Goal: Information Seeking & Learning: Learn about a topic

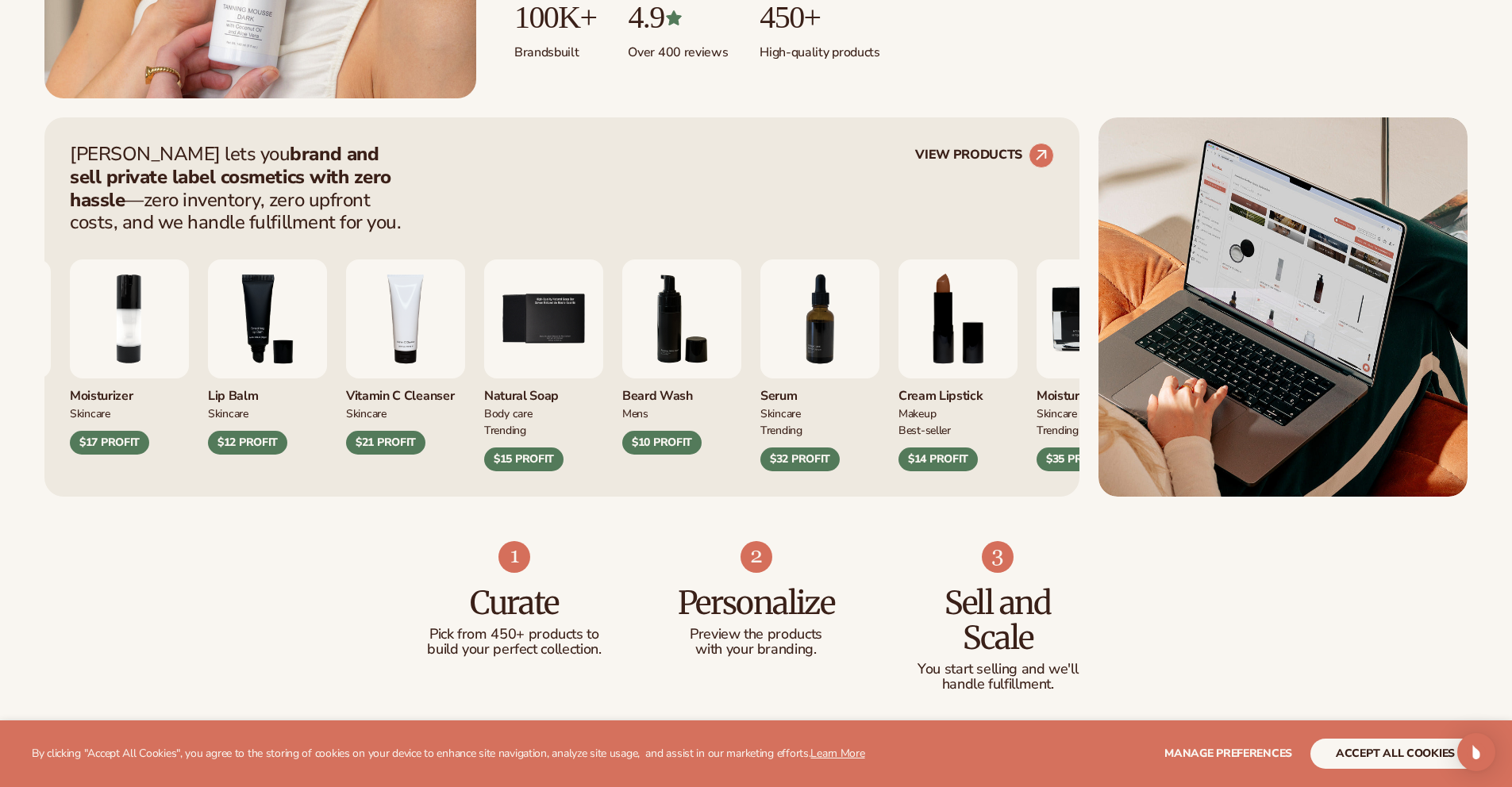
scroll to position [849, 0]
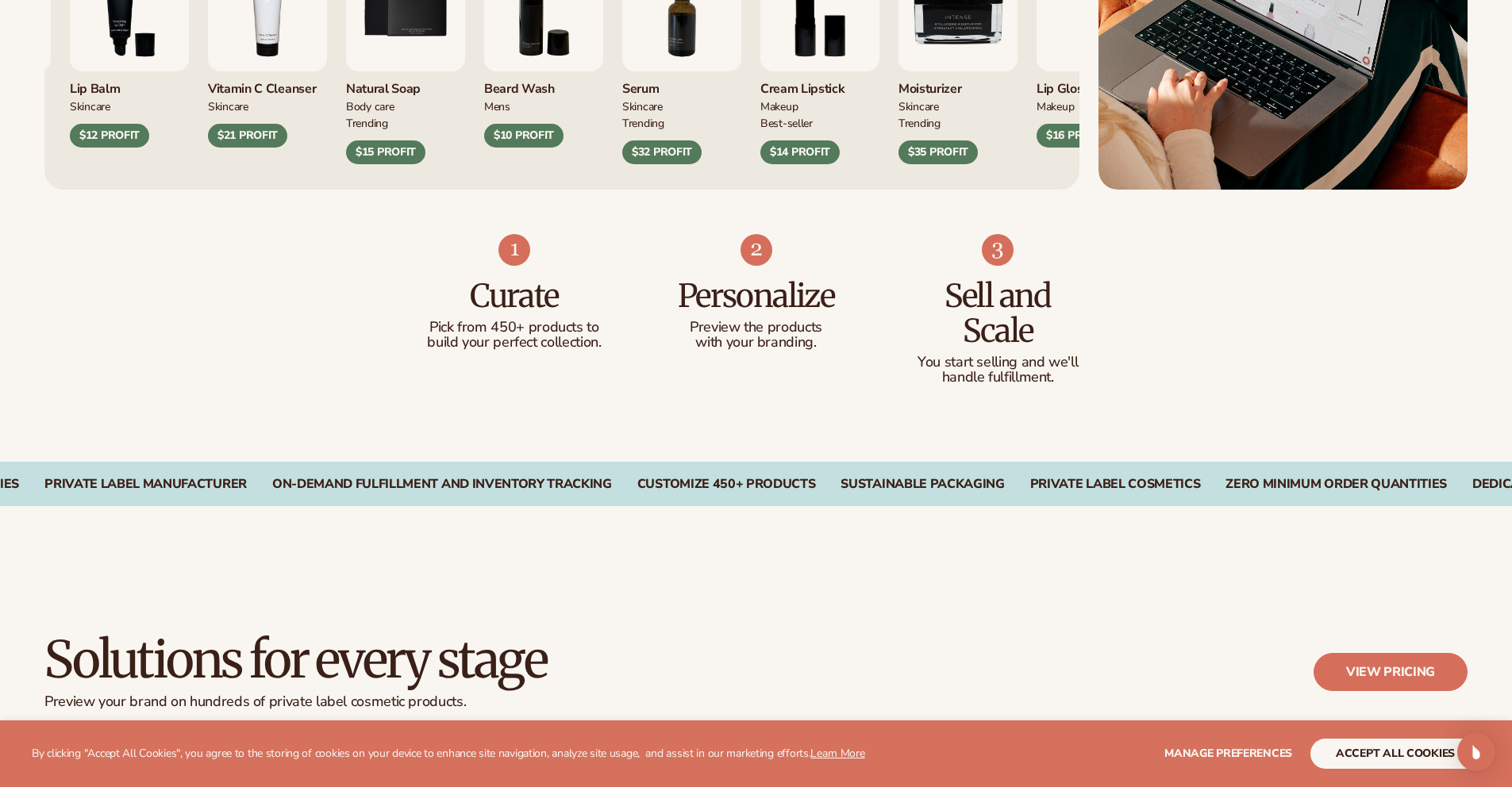
click at [331, 282] on div "Curate Pick from 450+ products to build your perfect collection. Personalize Pr…" at bounding box center [756, 326] width 1512 height 273
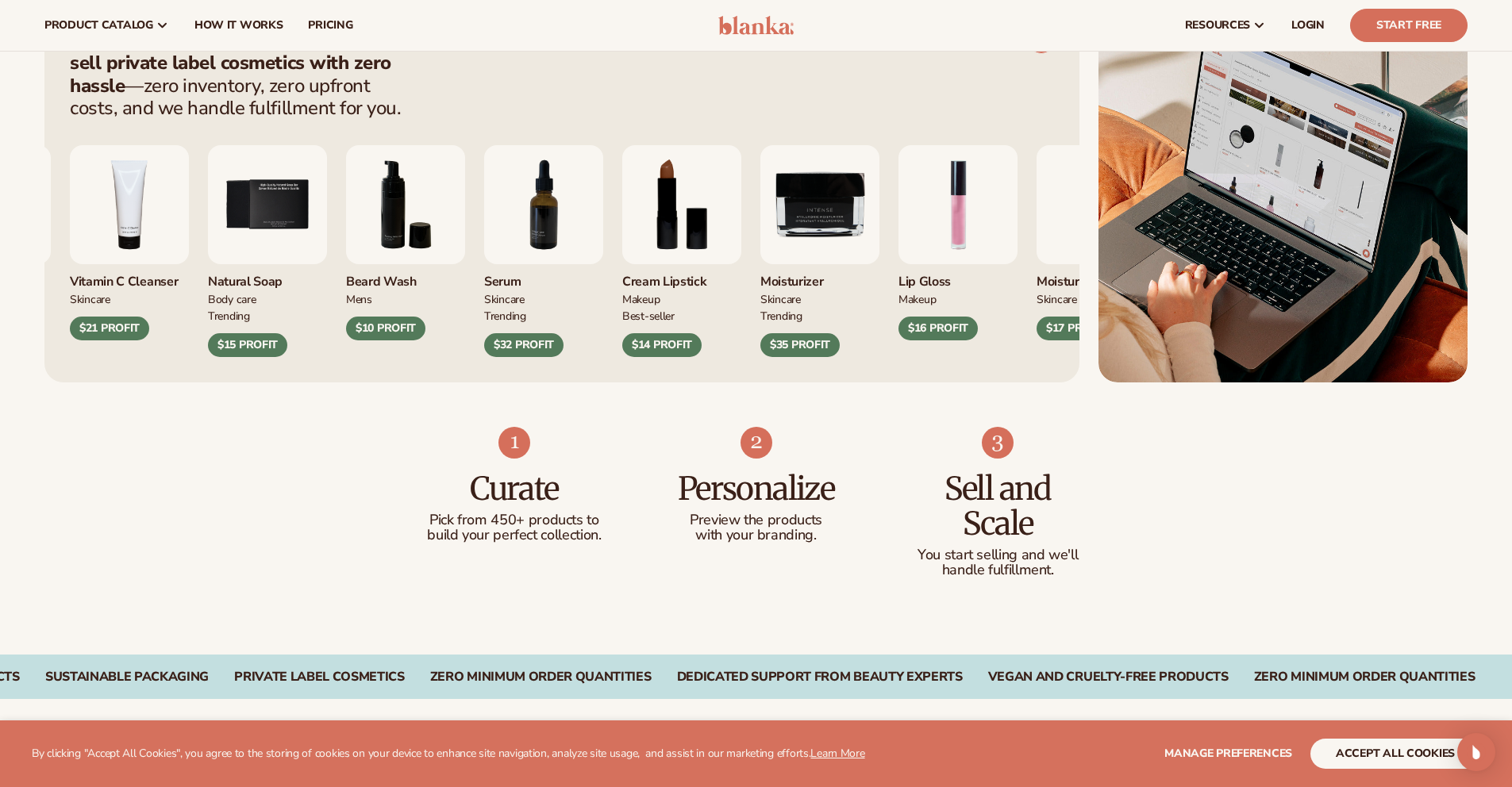
scroll to position [624, 0]
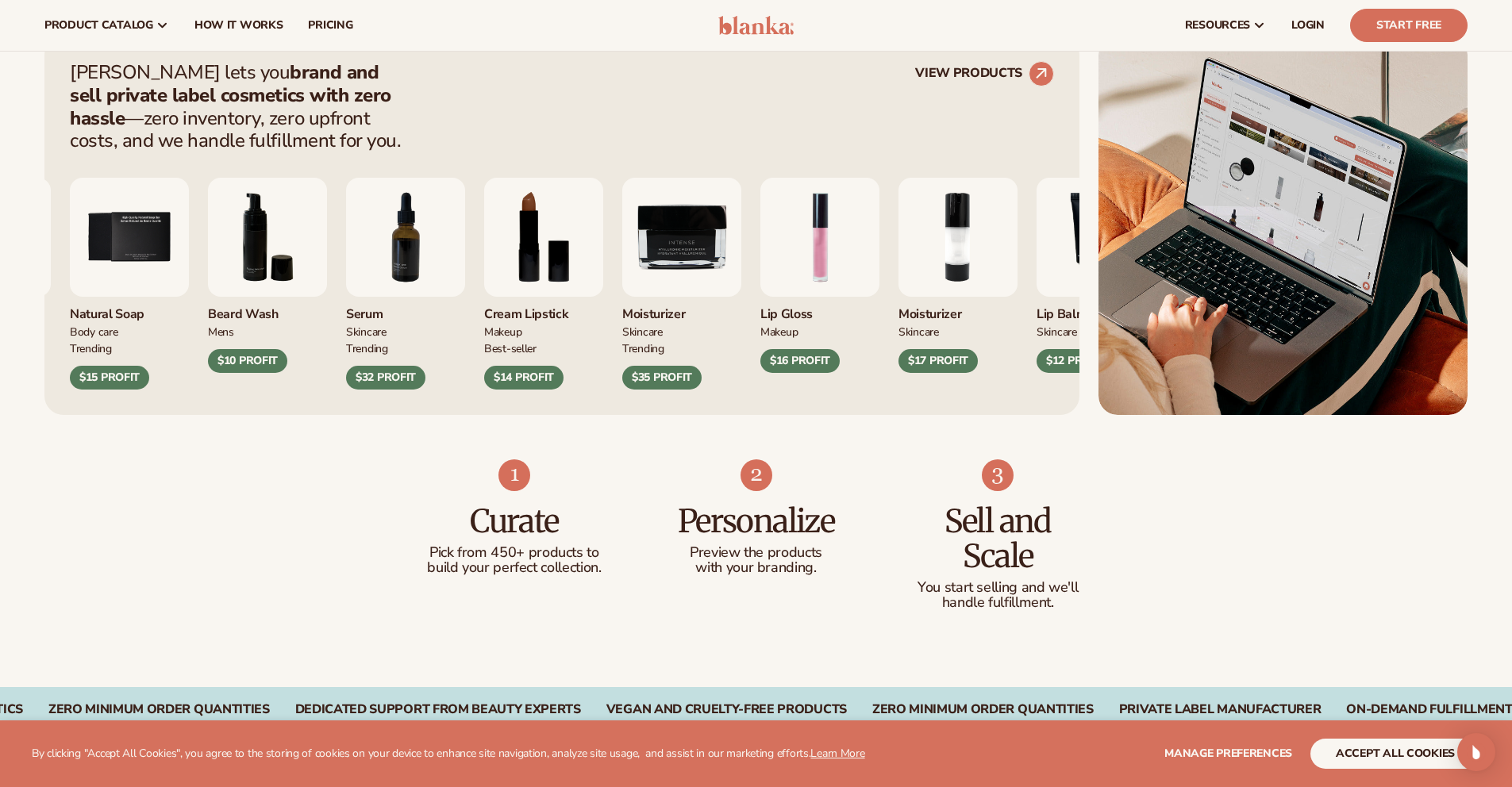
click at [603, 265] on img "8 / 9" at bounding box center [544, 237] width 119 height 119
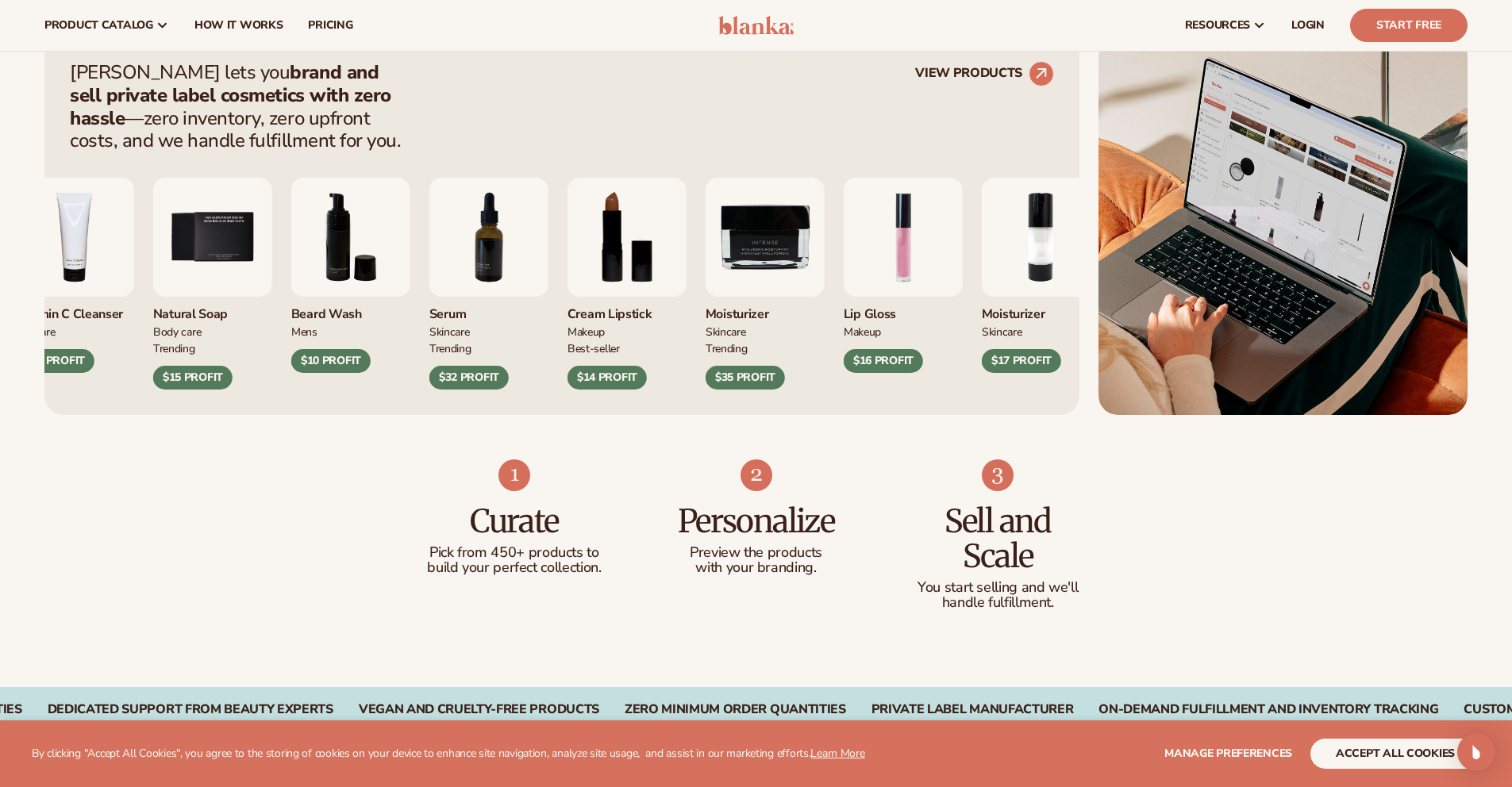
click at [360, 524] on div "Curate Pick from 450+ products to build your perfect collection. Personalize Pr…" at bounding box center [756, 551] width 1512 height 273
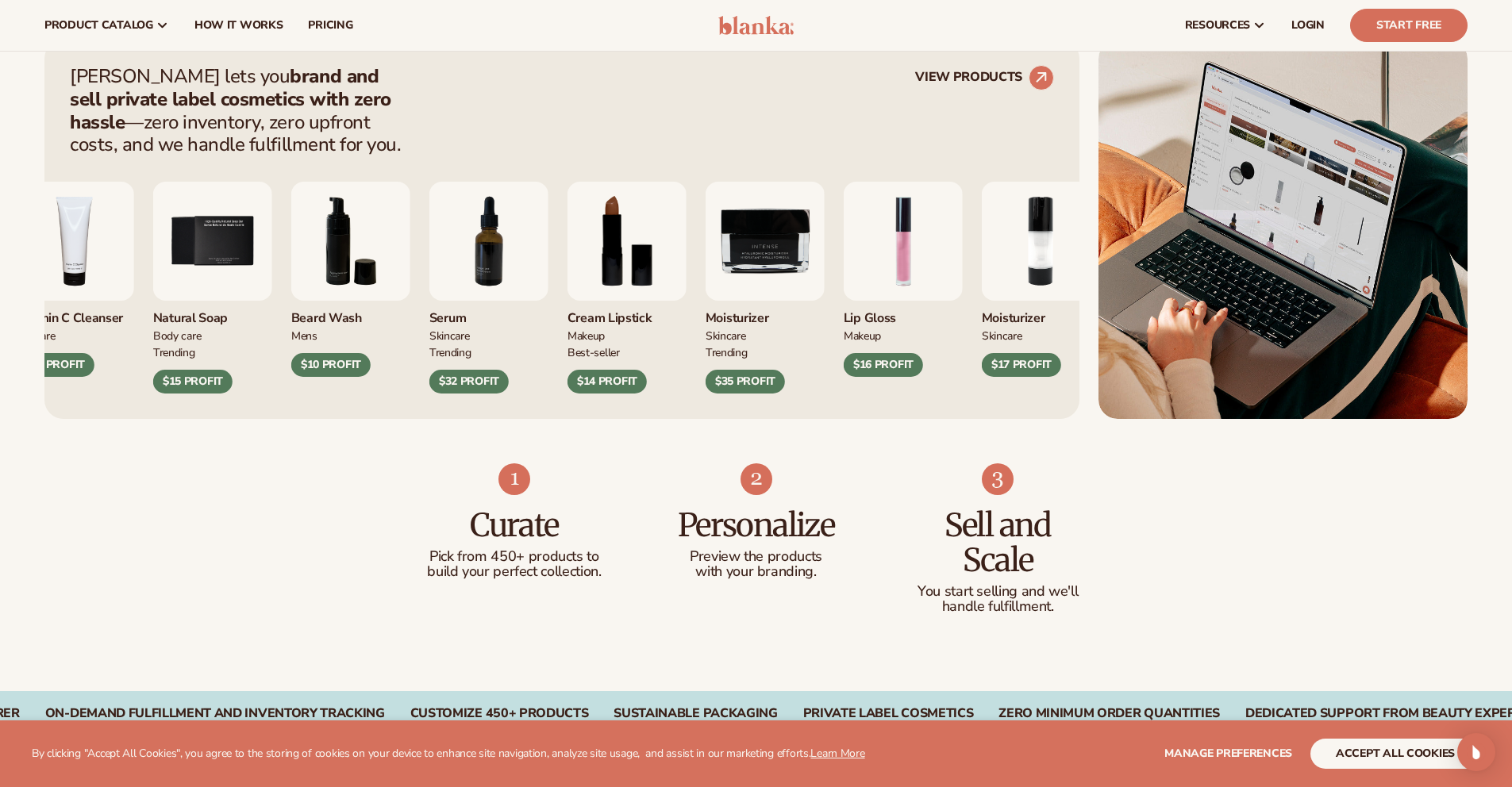
scroll to position [617, 0]
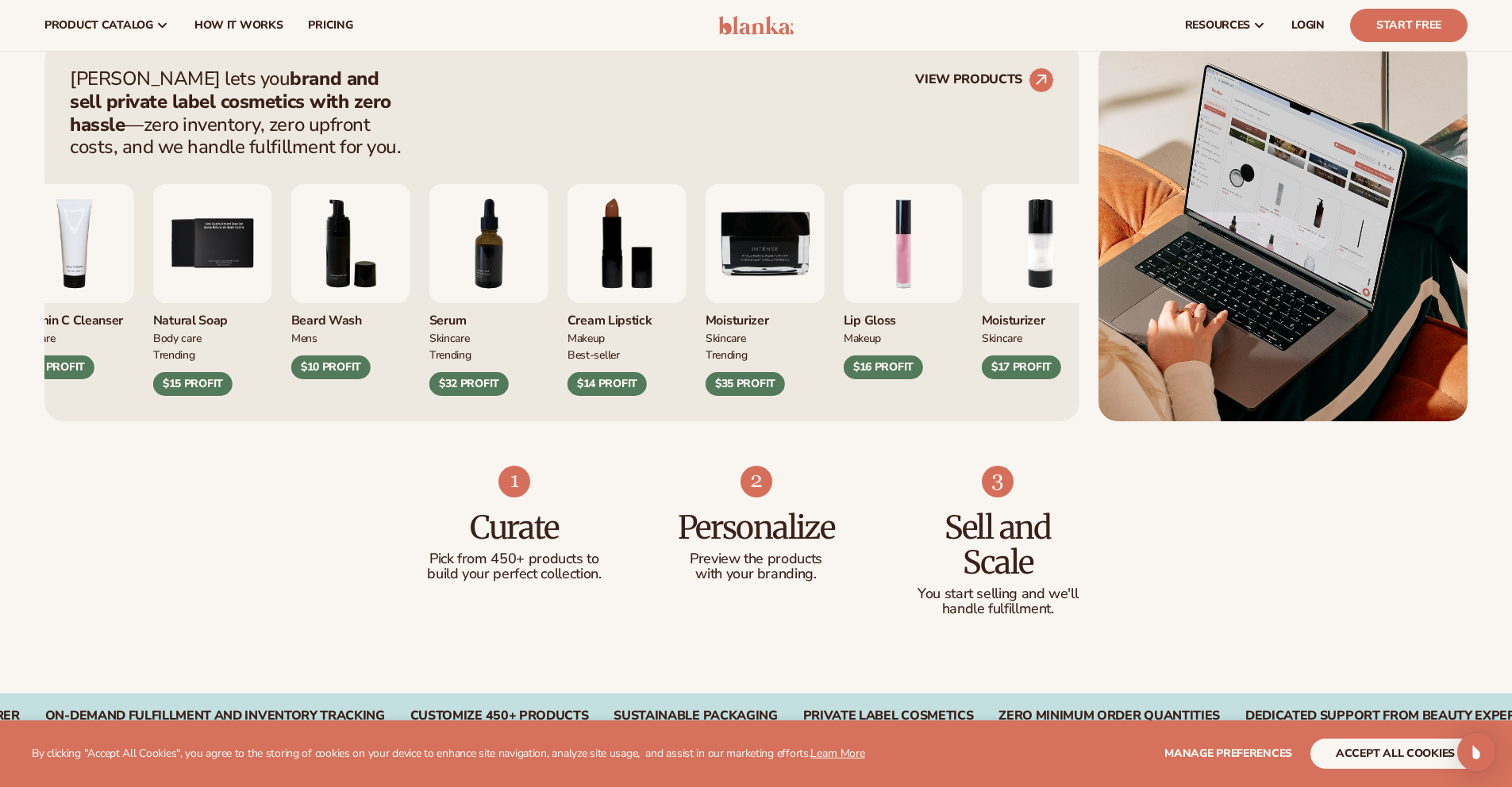
click at [746, 20] on img at bounding box center [756, 25] width 75 height 19
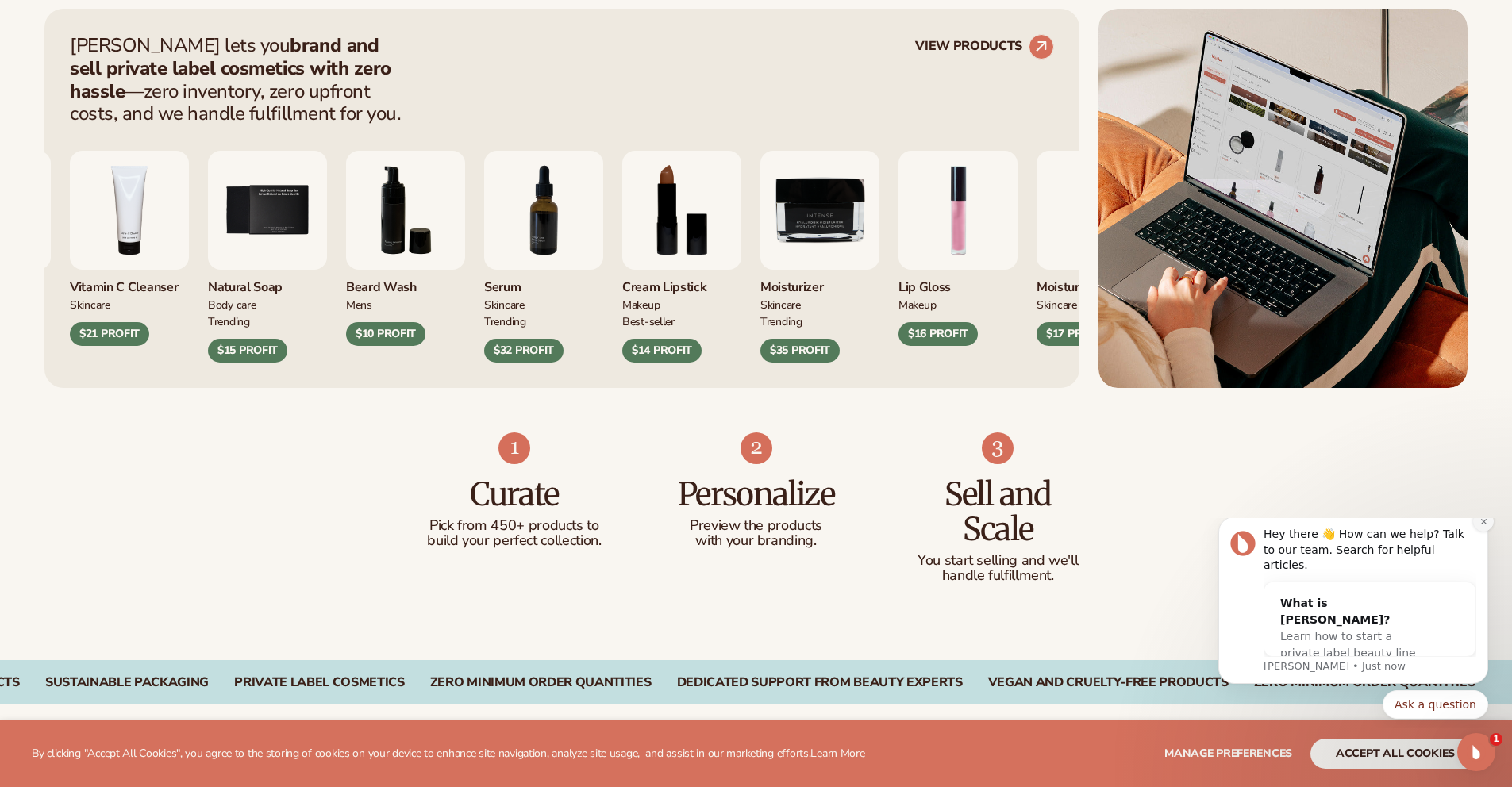
click at [1483, 526] on icon "Dismiss notification" at bounding box center [1484, 522] width 9 height 9
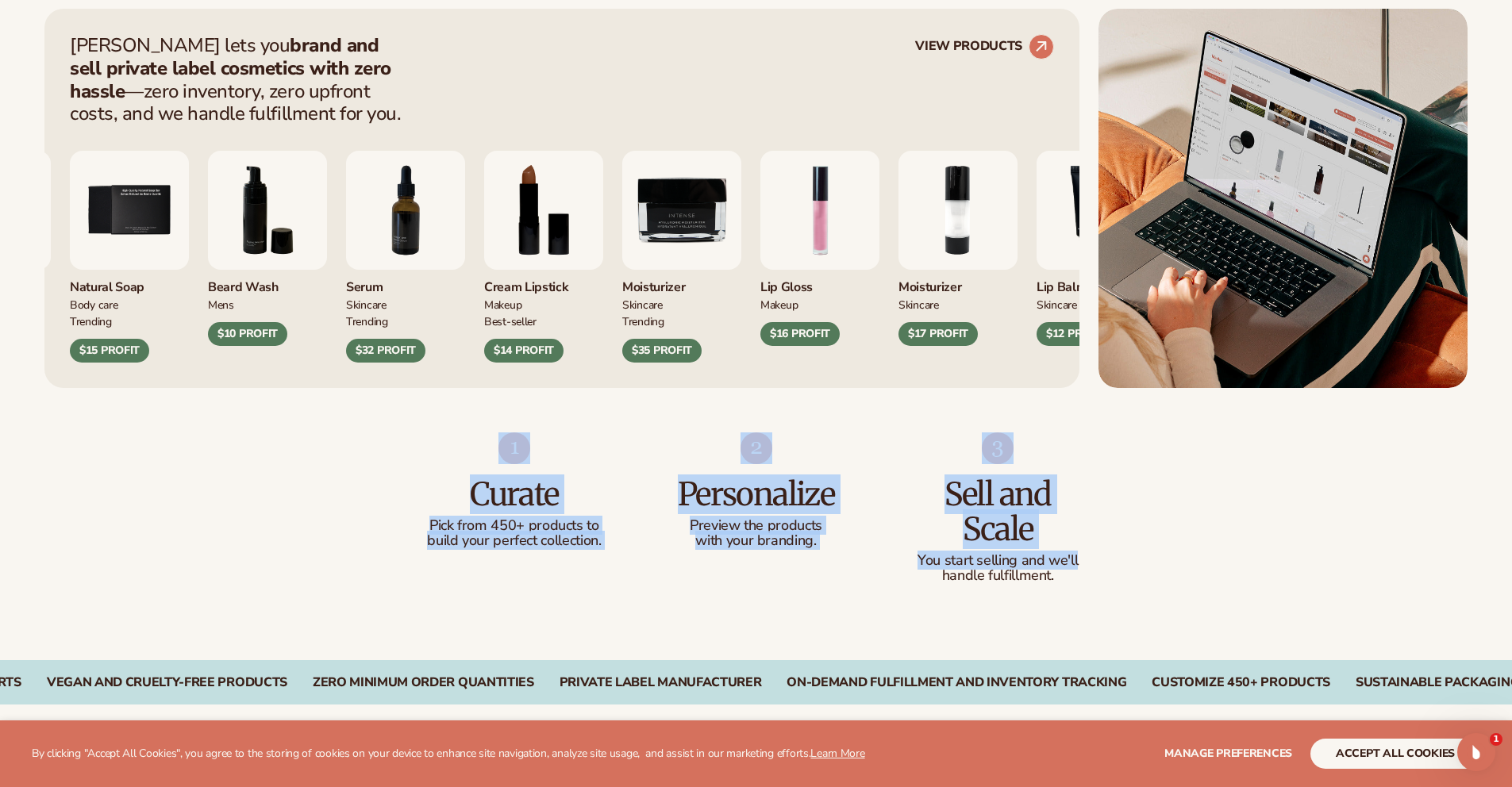
drag, startPoint x: 432, startPoint y: 441, endPoint x: 1133, endPoint y: 577, distance: 714.1
click at [1106, 560] on div "Curate Pick from 450+ products to build your perfect collection. Personalize Pr…" at bounding box center [756, 524] width 1512 height 273
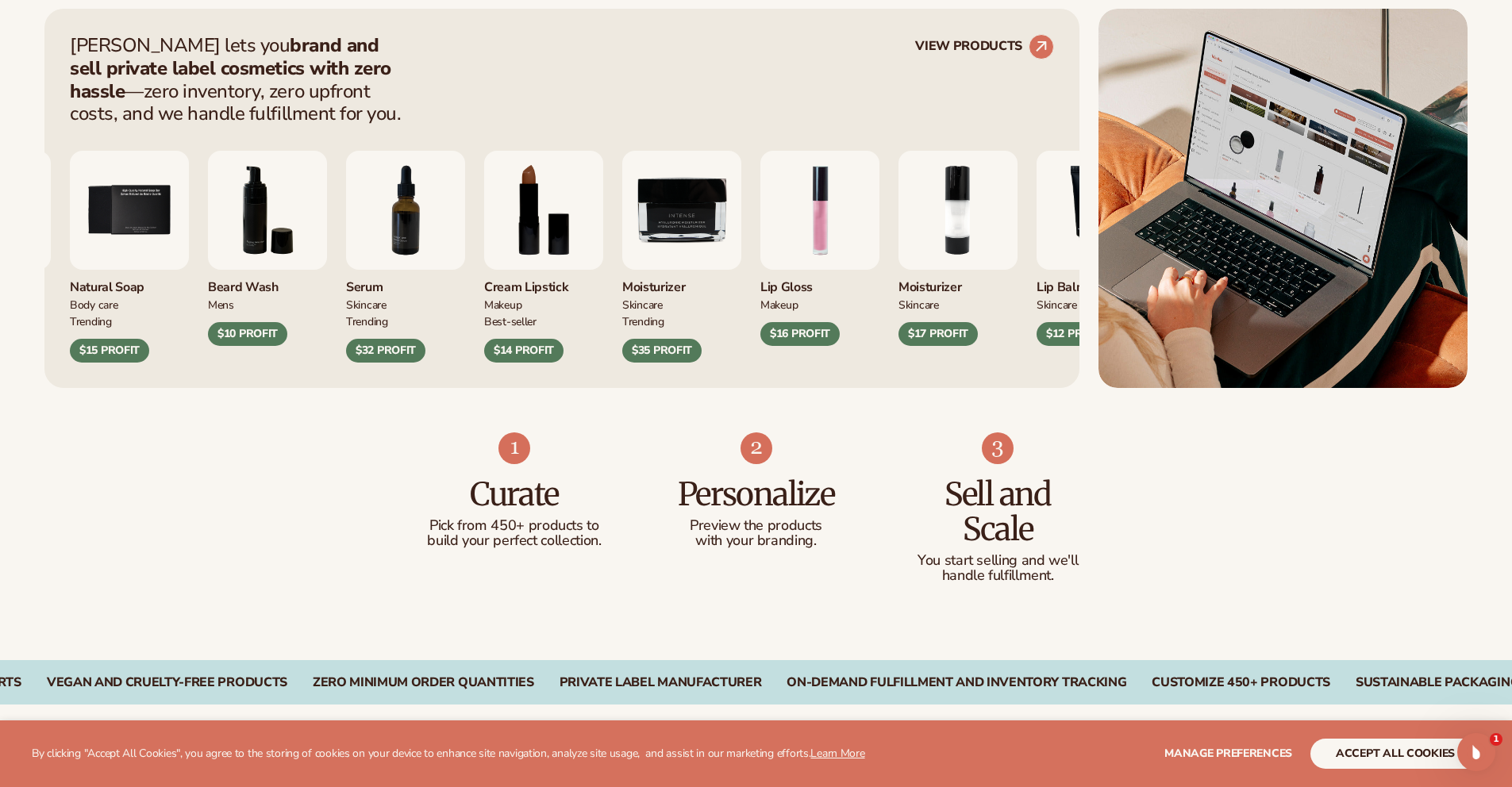
click at [1133, 577] on div "Curate Pick from 450+ products to build your perfect collection. Personalize Pr…" at bounding box center [756, 524] width 1512 height 273
click at [230, 461] on div "Curate Pick from 450+ products to build your perfect collection. Personalize Pr…" at bounding box center [756, 524] width 1512 height 273
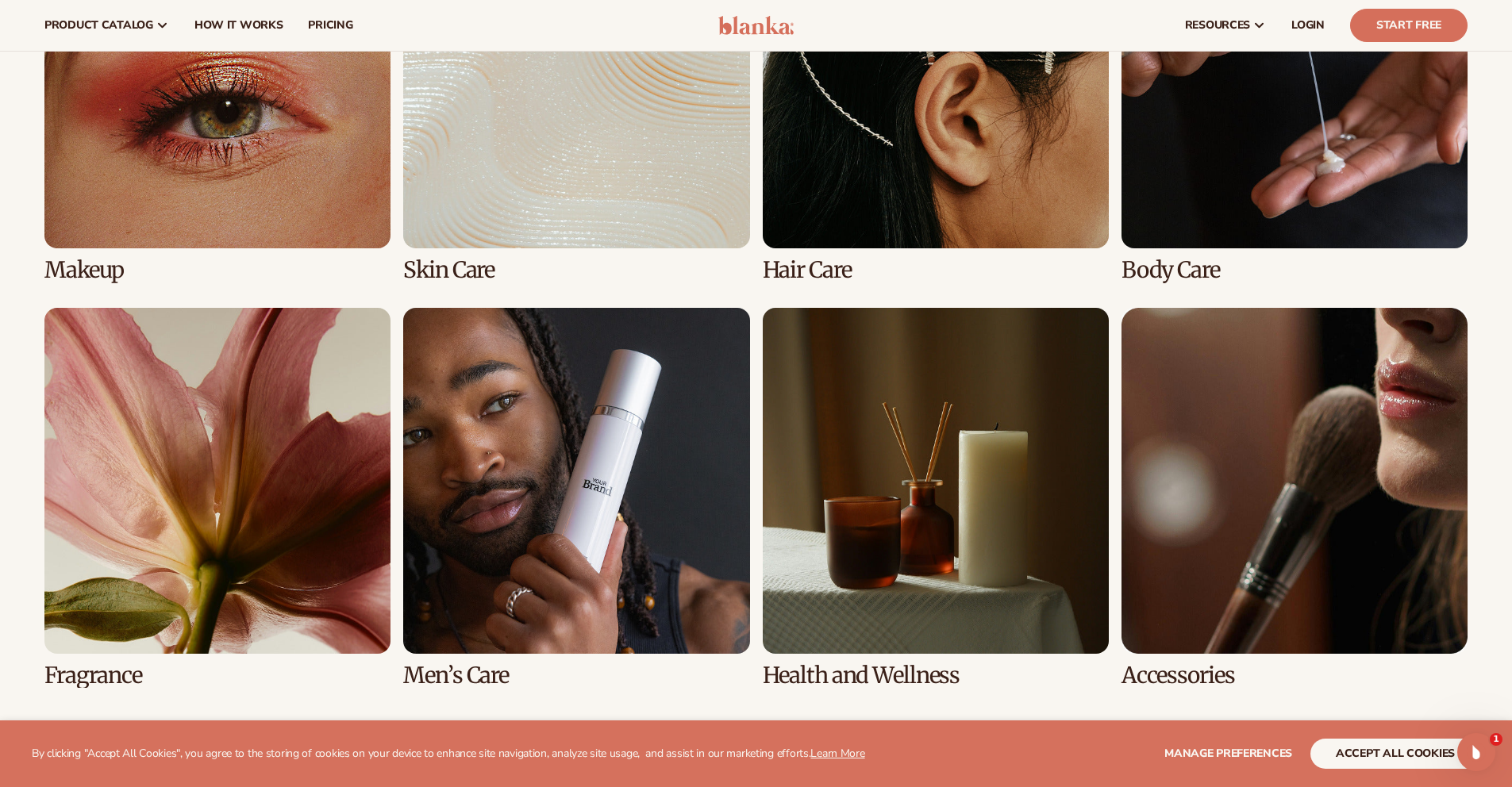
scroll to position [1890, 0]
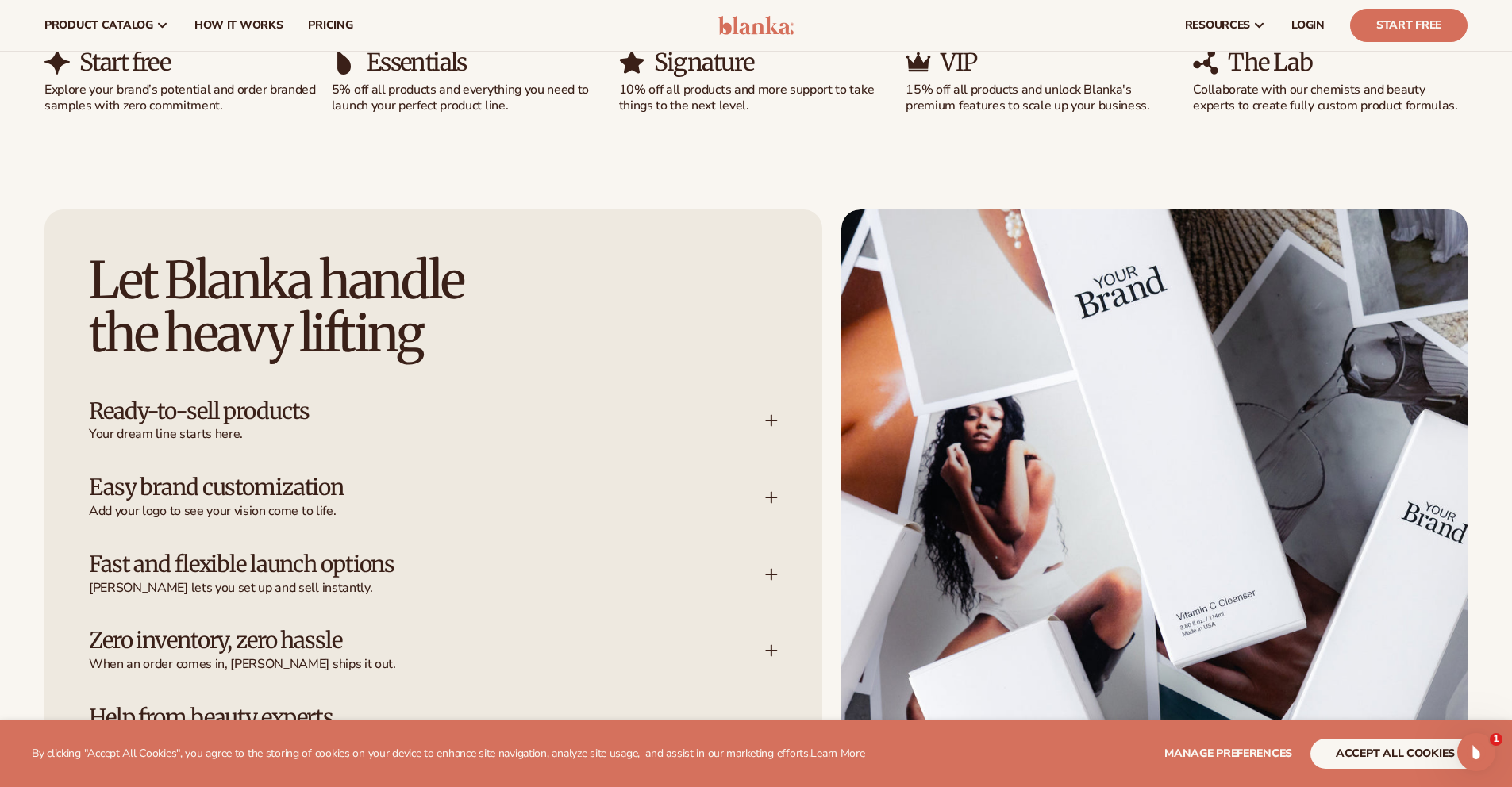
click at [826, 225] on div "Let [PERSON_NAME] handle the heavy lifting Ready-to-sell products Your dream li…" at bounding box center [756, 603] width 1424 height 787
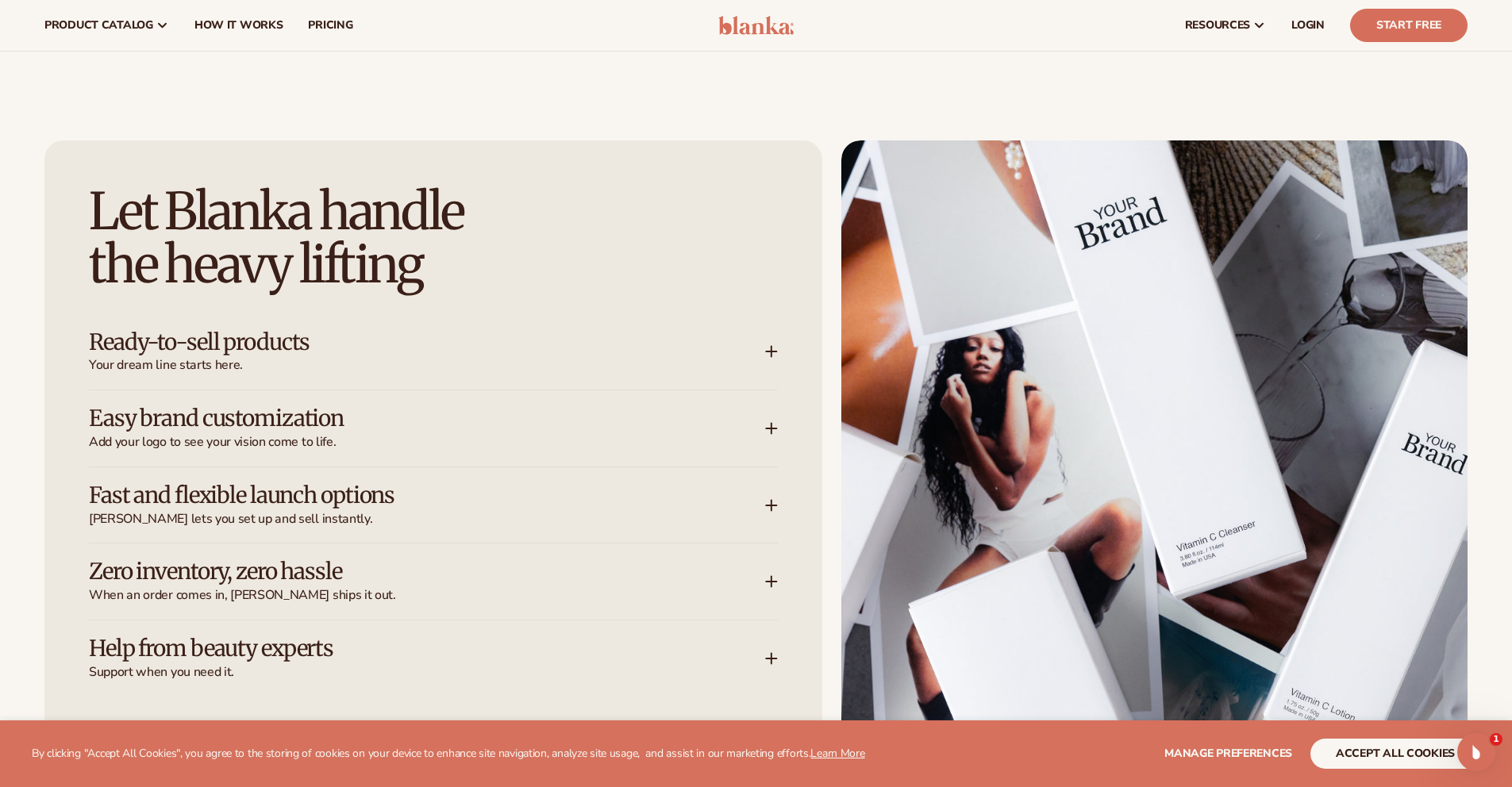
scroll to position [2036, 0]
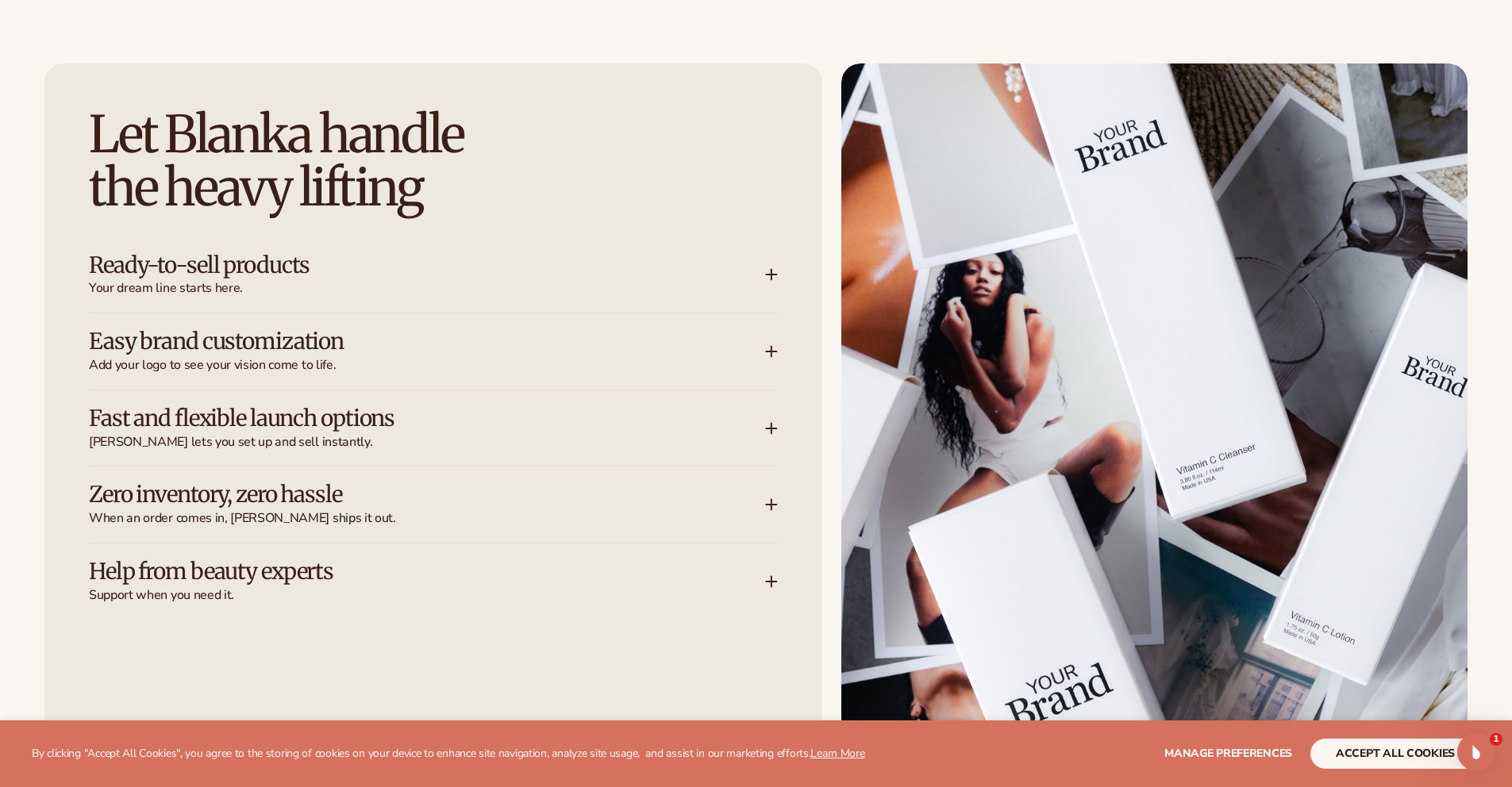
click at [471, 243] on div "Ready-to-sell products Your dream line starts here." at bounding box center [433, 275] width 689 height 76
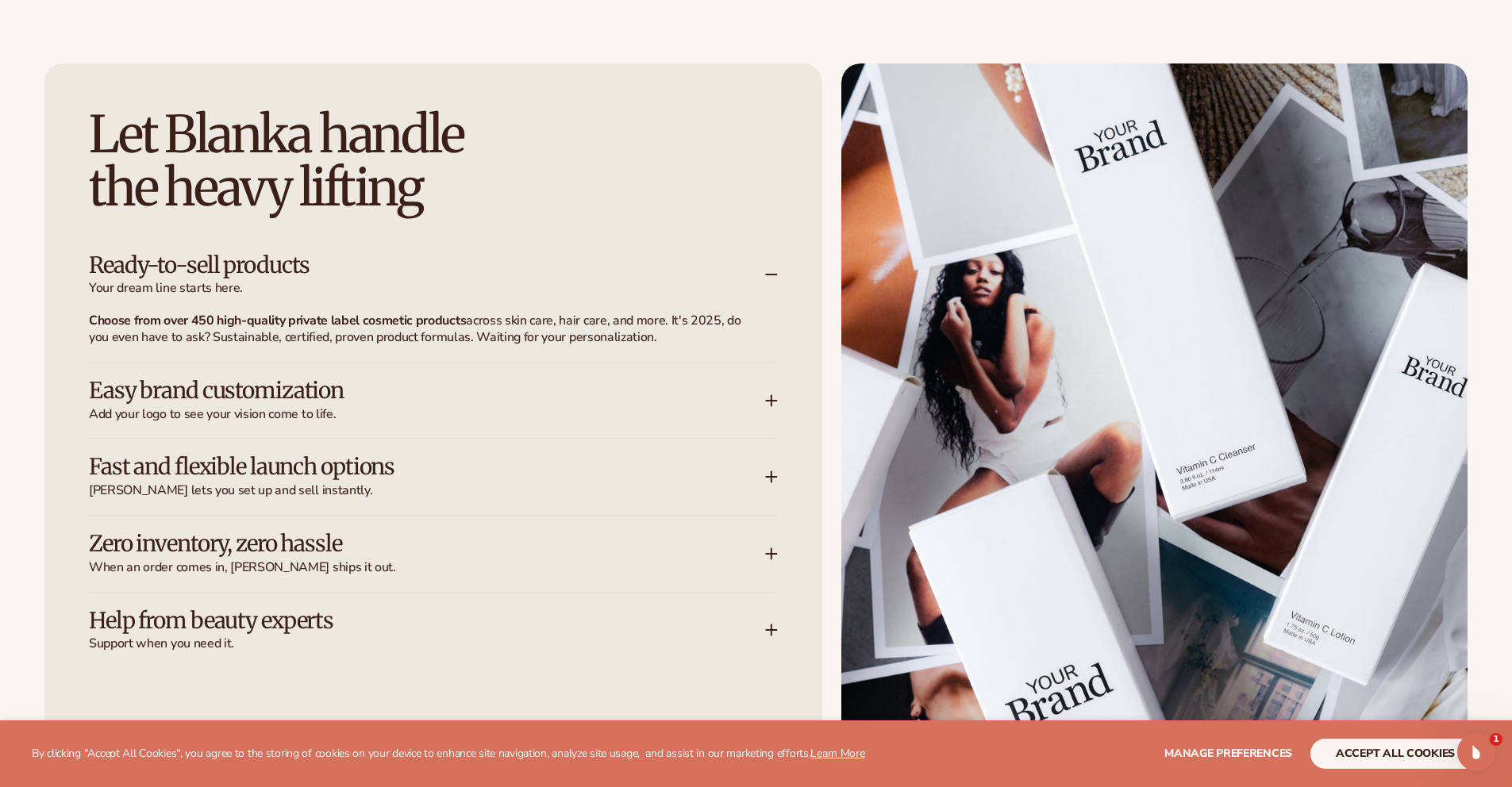
click at [480, 264] on h3 "Ready-to-sell products" at bounding box center [403, 265] width 629 height 24
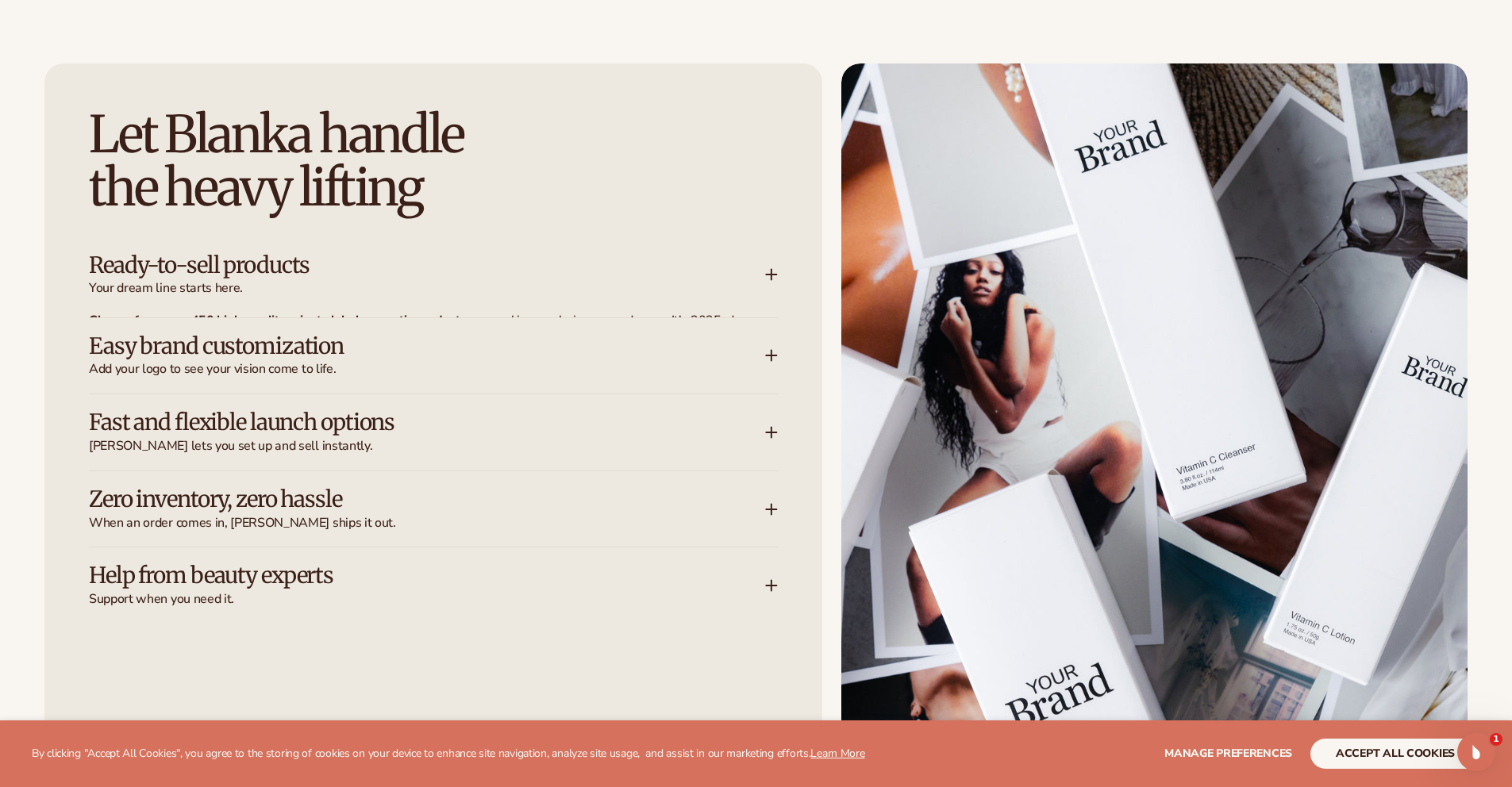
click at [499, 338] on h3 "Easy brand customization" at bounding box center [403, 346] width 629 height 24
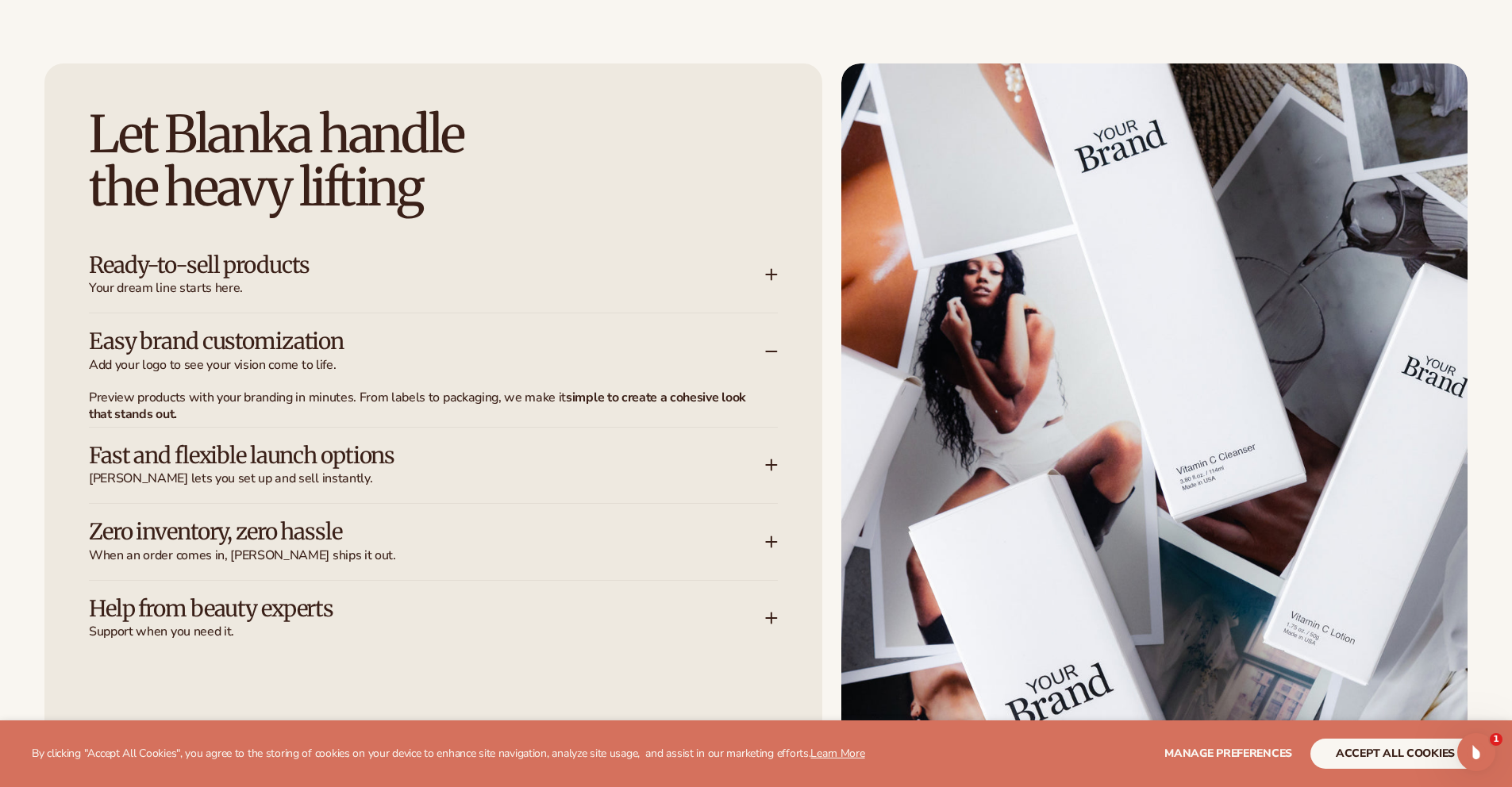
click at [499, 338] on h3 "Easy brand customization" at bounding box center [403, 342] width 629 height 24
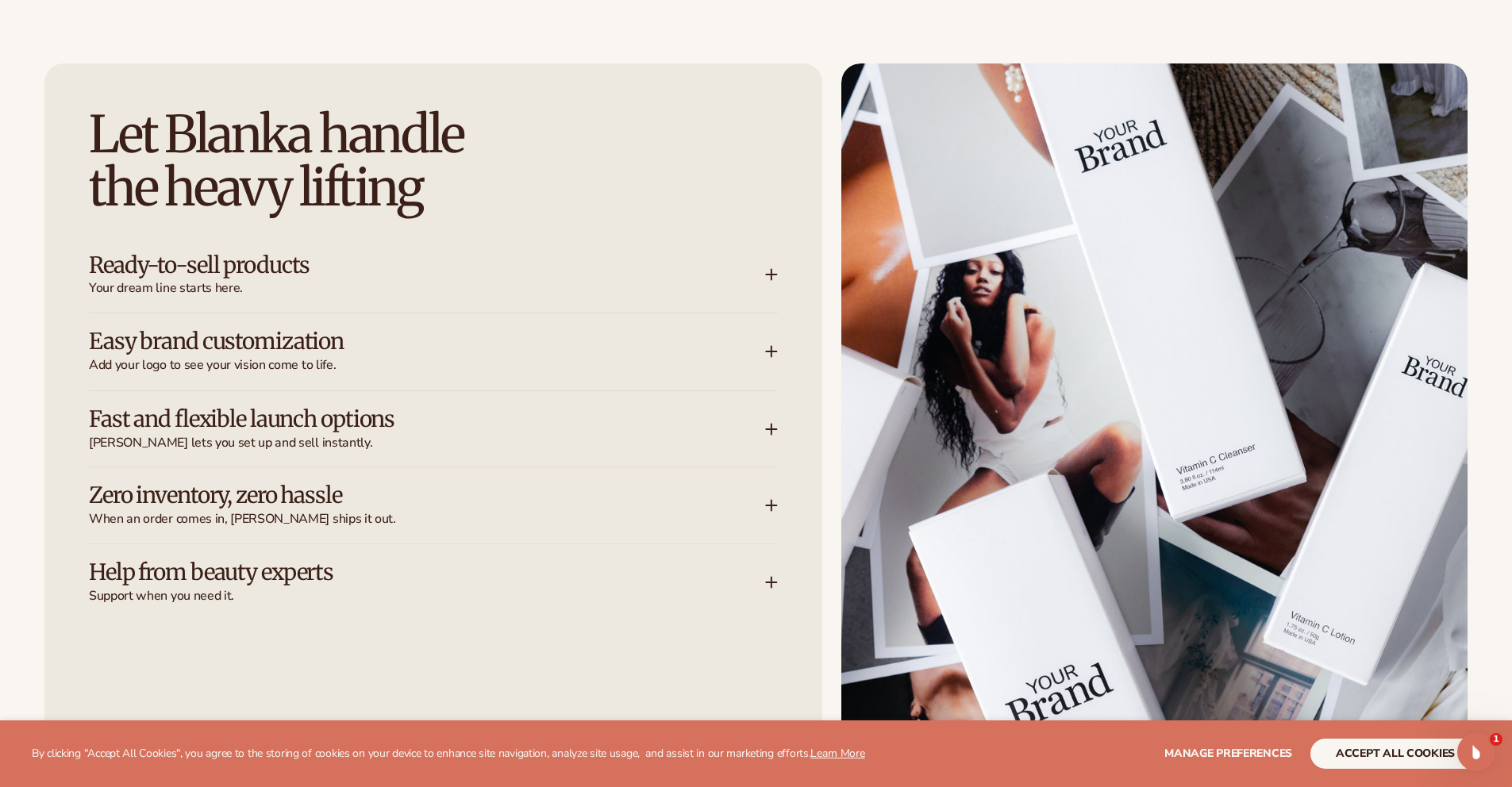
click at [476, 432] on div "Fast and flexible launch options [PERSON_NAME] lets you set up and sell instant…" at bounding box center [427, 429] width 676 height 45
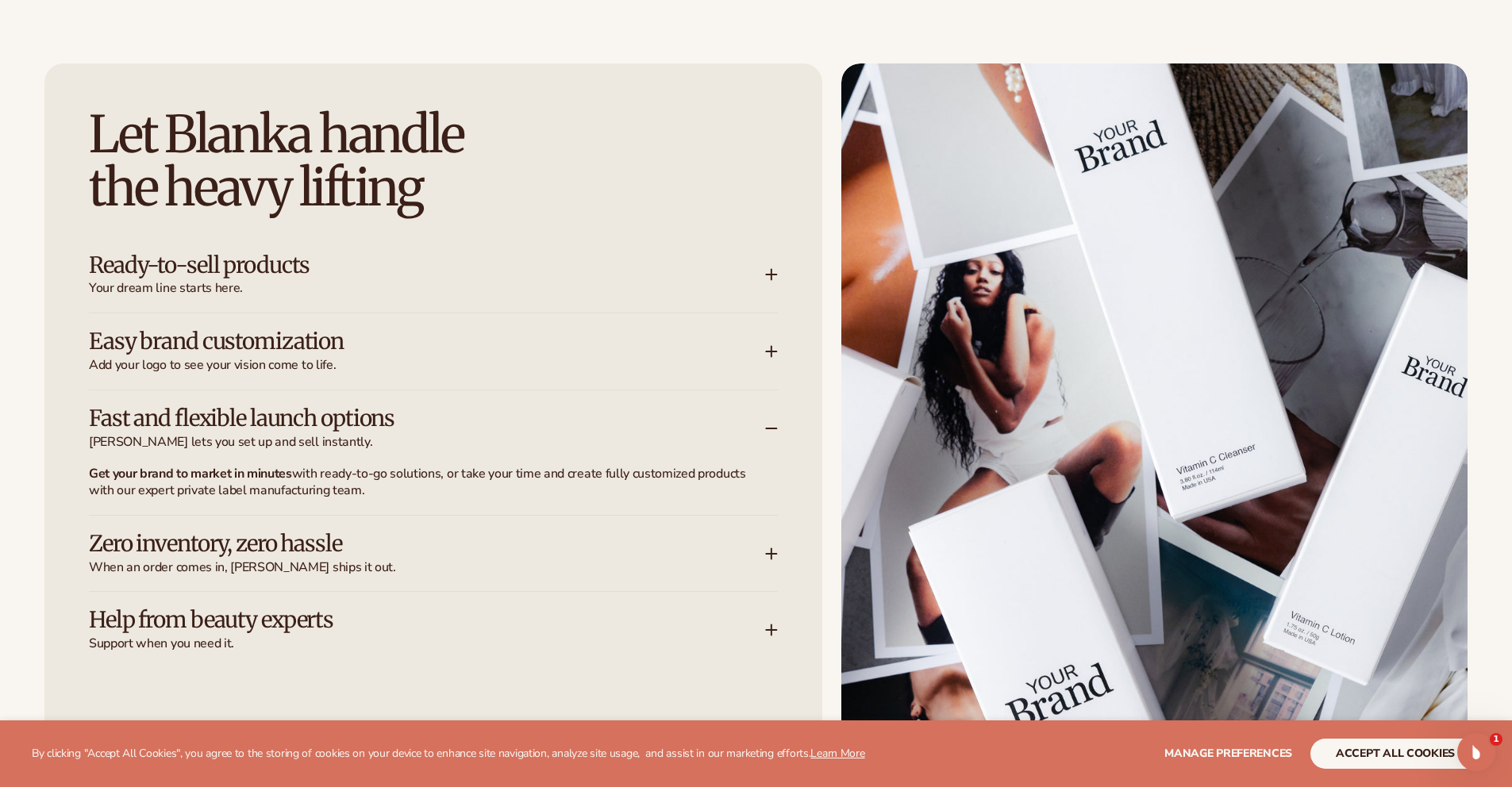
click at [476, 432] on div "Fast and flexible launch options [PERSON_NAME] lets you set up and sell instant…" at bounding box center [427, 428] width 676 height 45
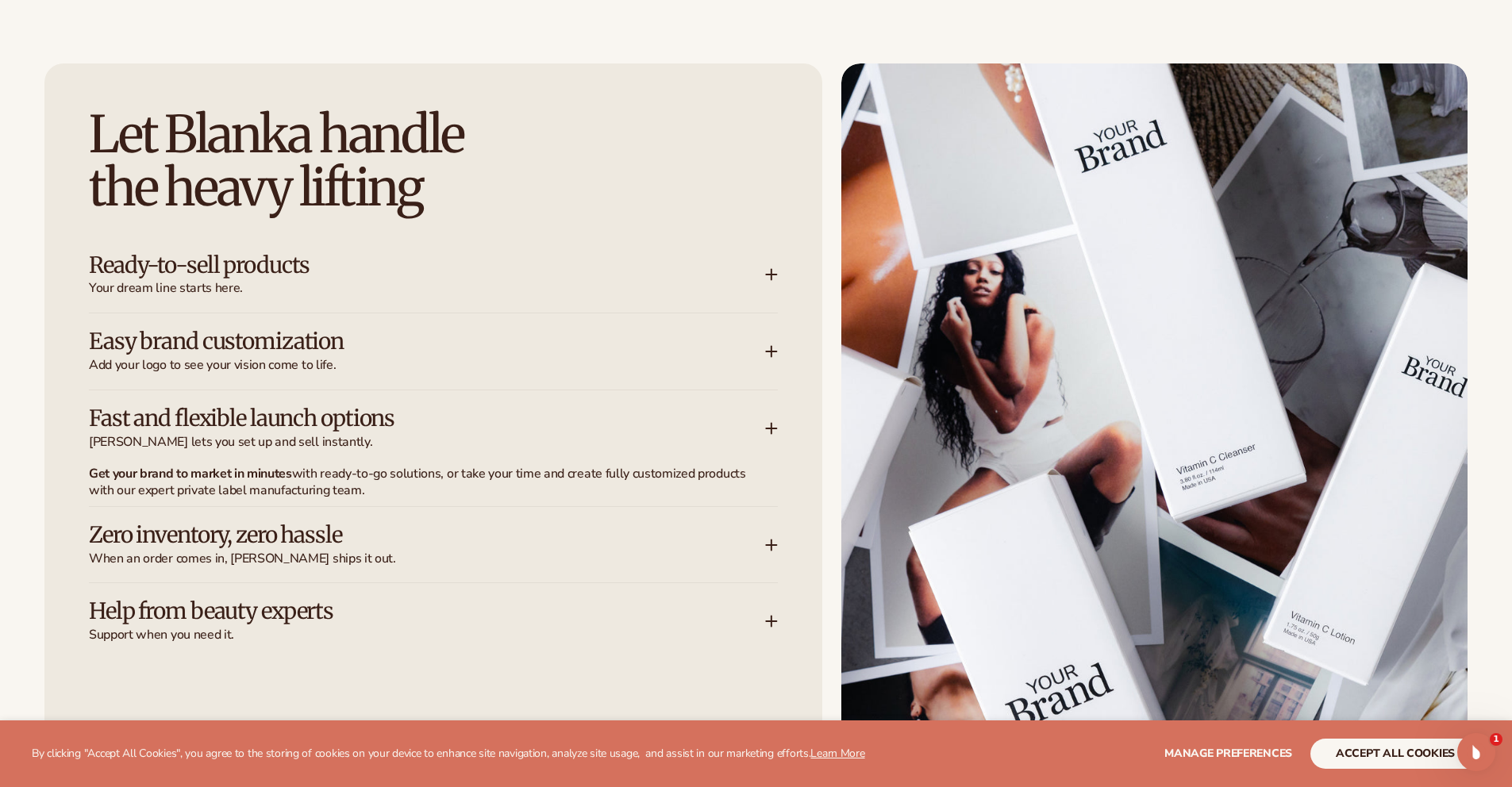
click at [469, 523] on h3 "Zero inventory, zero hassle" at bounding box center [403, 535] width 629 height 24
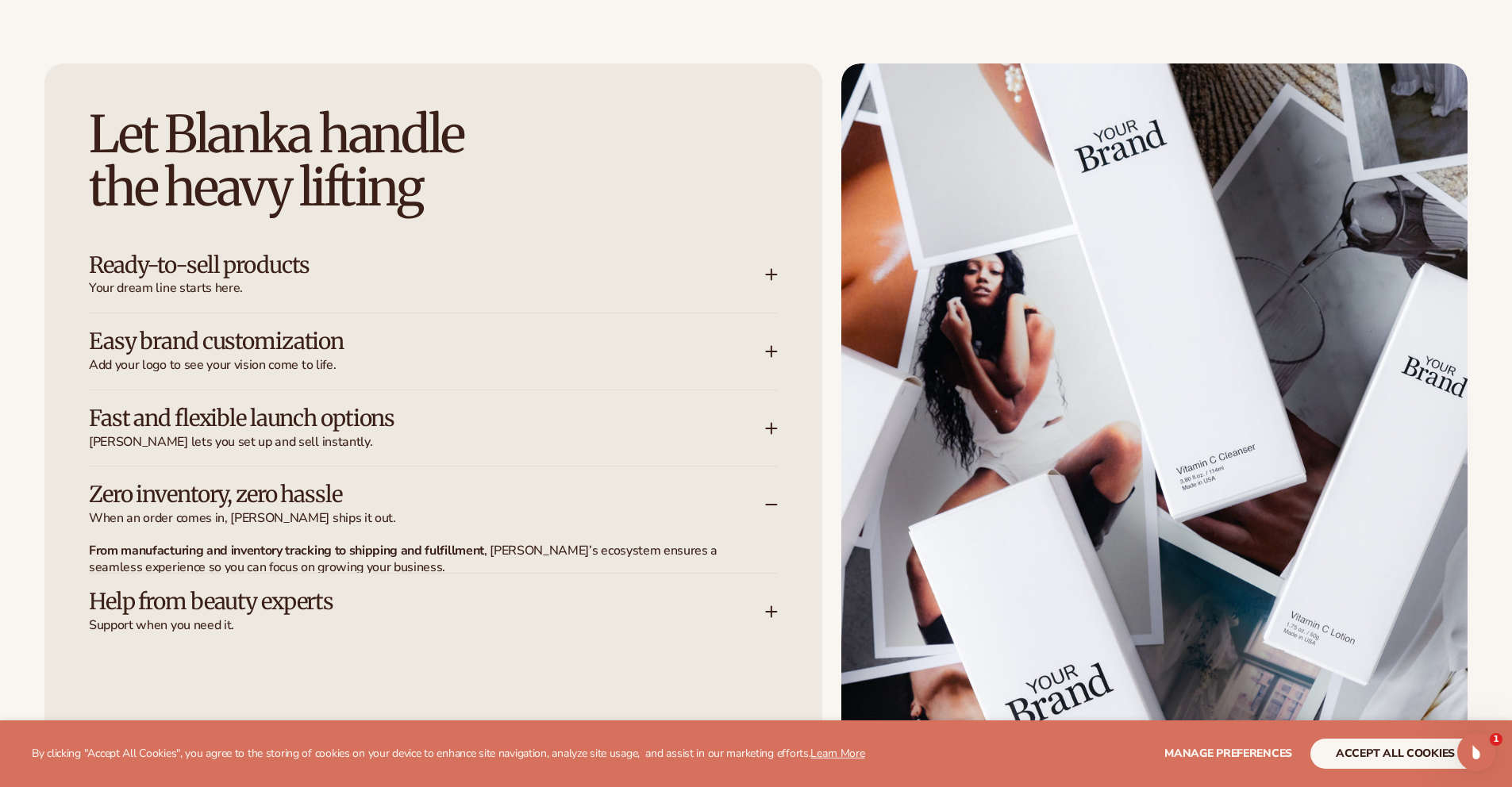
click at [469, 498] on h3 "Zero inventory, zero hassle" at bounding box center [403, 495] width 629 height 24
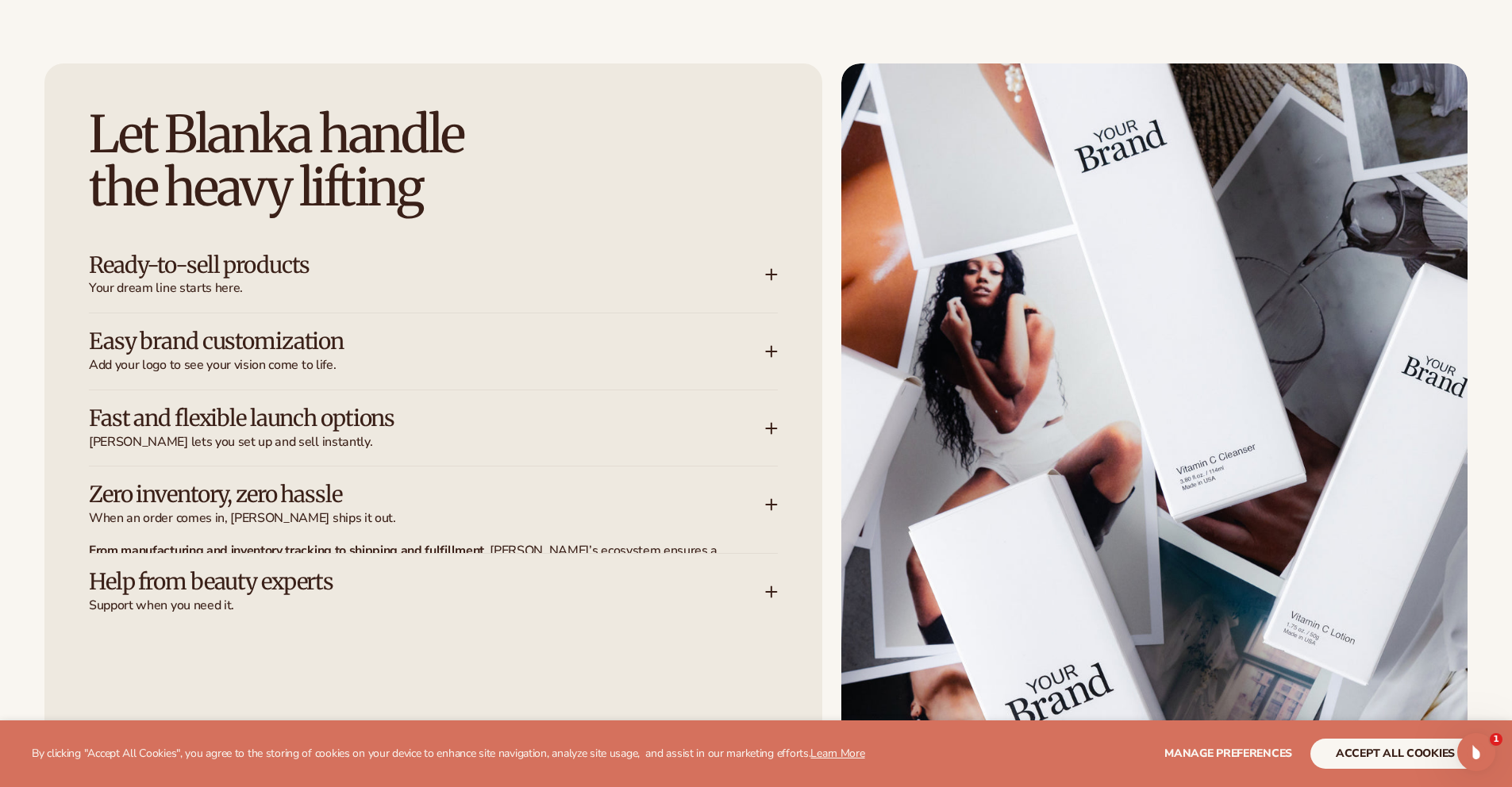
click at [473, 584] on div "Help from beauty experts Support when you need it." at bounding box center [427, 591] width 676 height 45
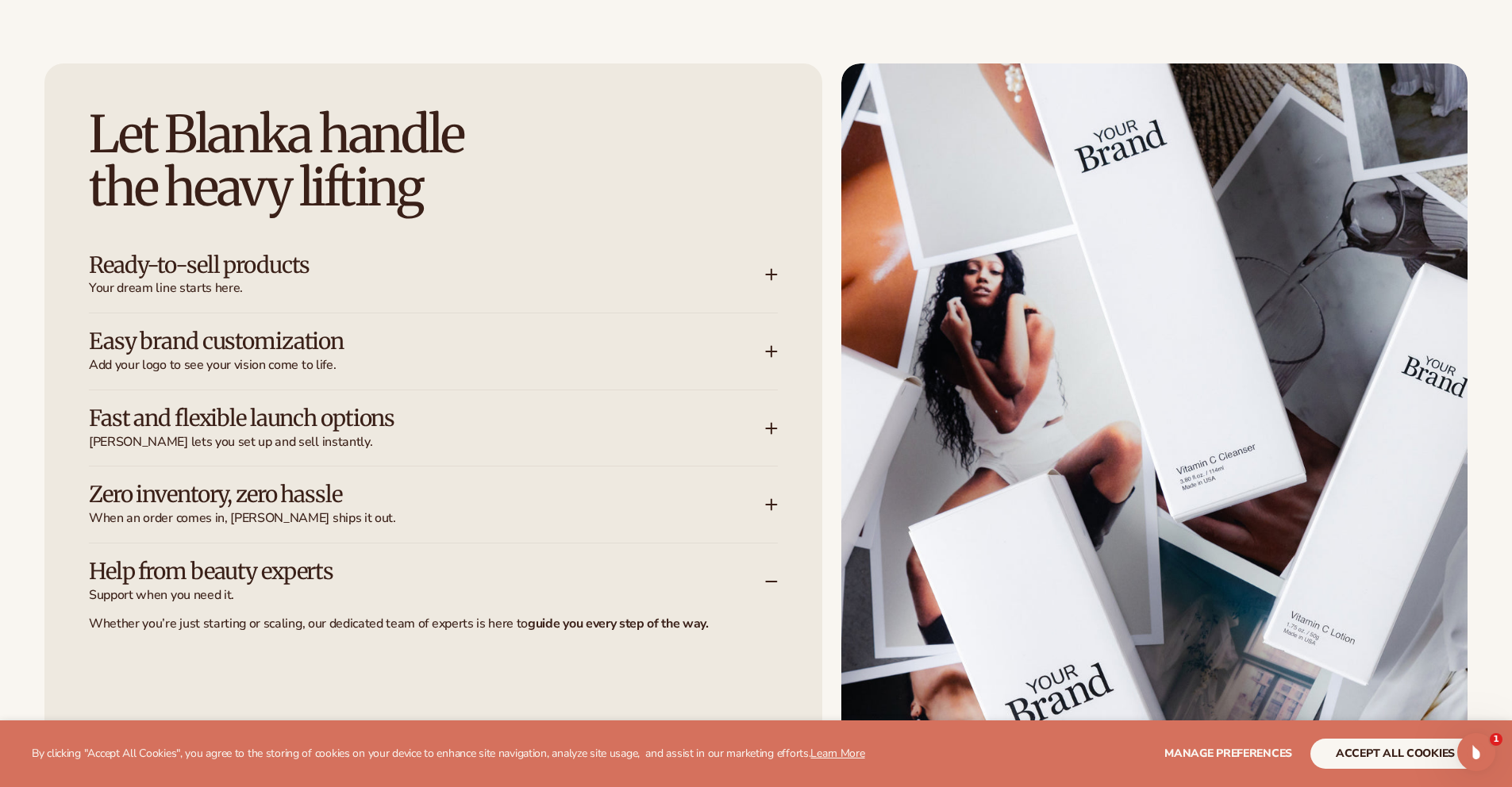
click at [473, 583] on h3 "Help from beauty experts" at bounding box center [403, 571] width 629 height 24
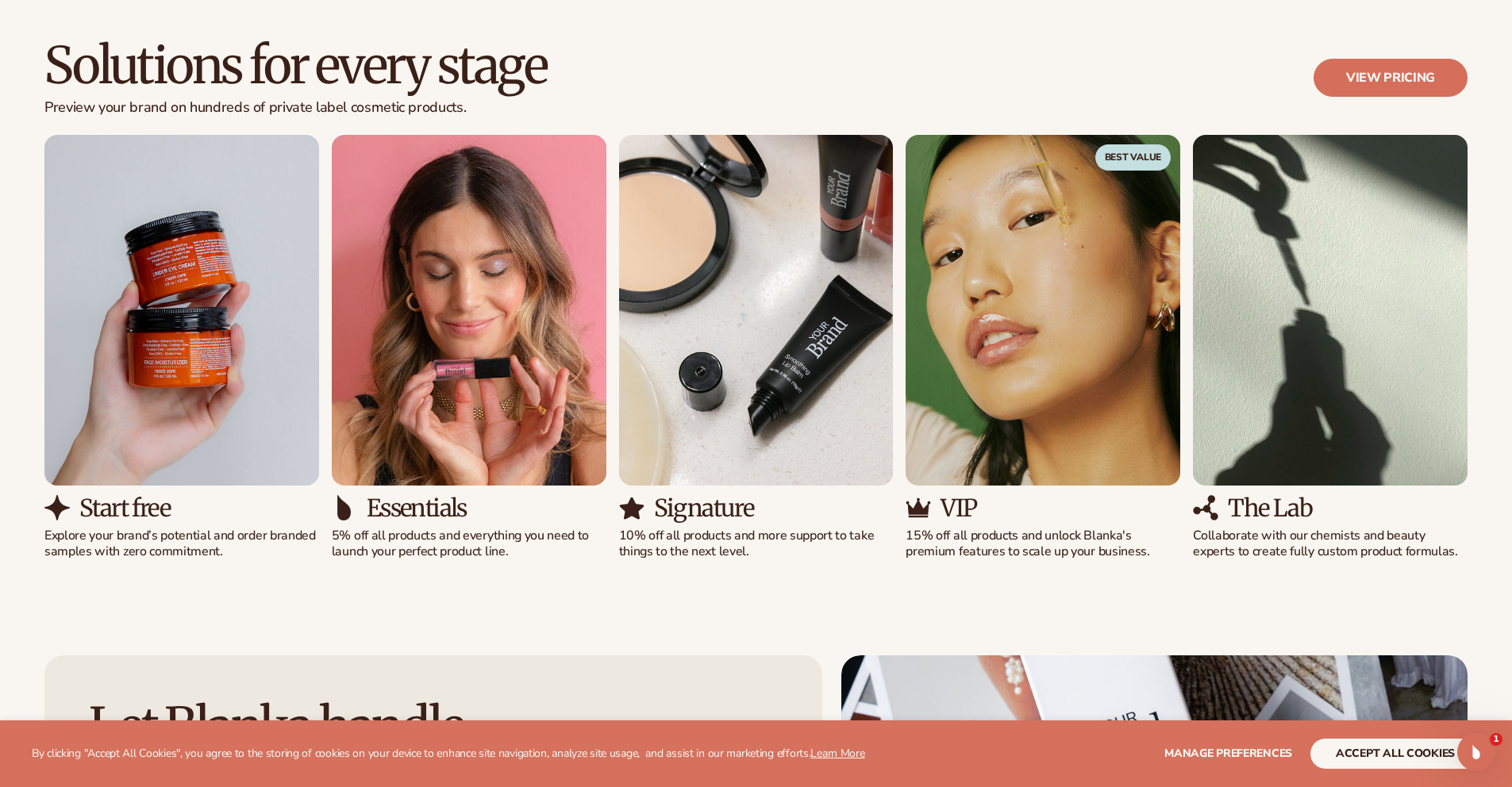
scroll to position [1512, 0]
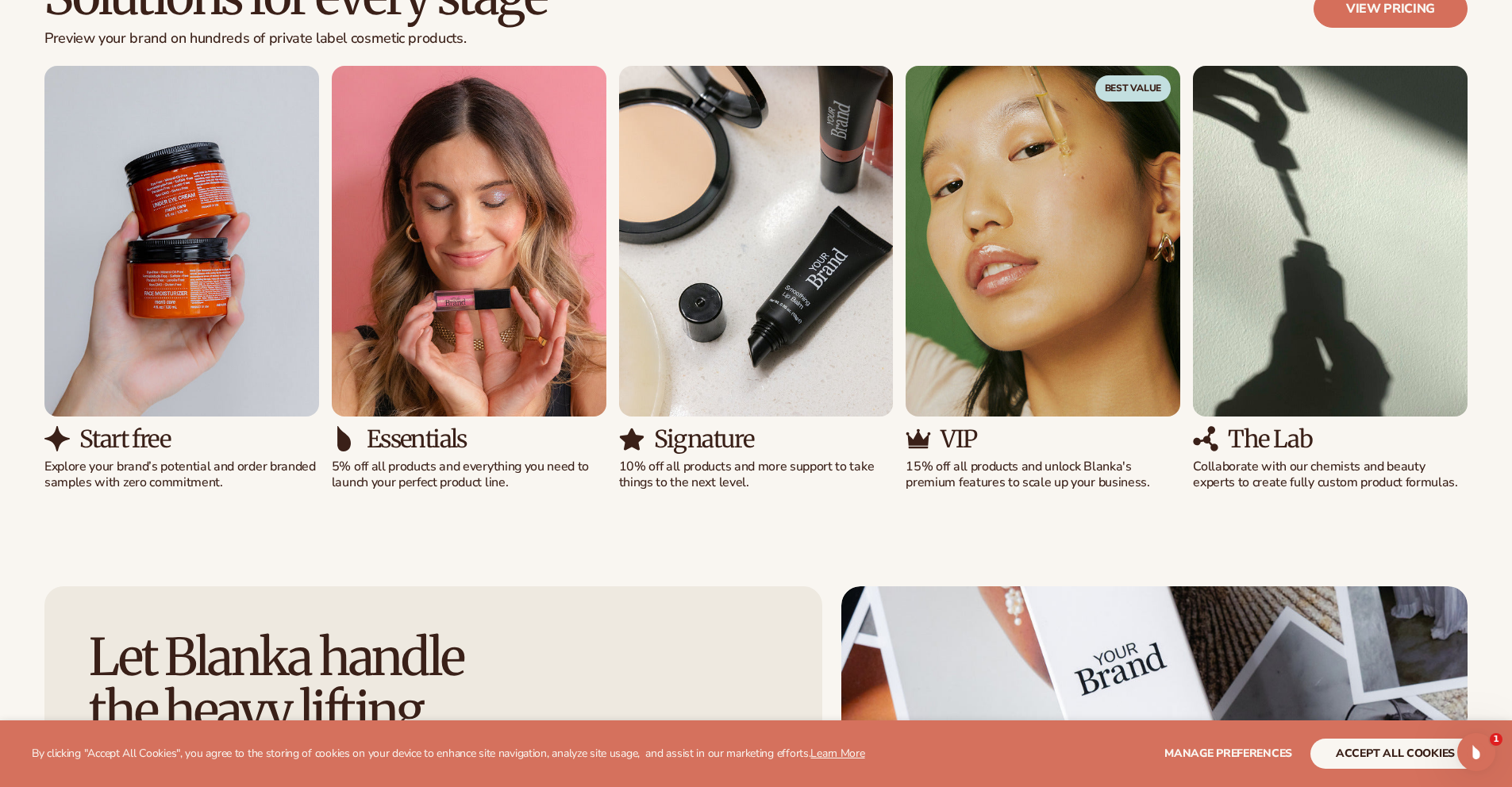
click at [858, 441] on div "Signature" at bounding box center [756, 439] width 274 height 26
click at [955, 438] on h3 "VIP" at bounding box center [958, 439] width 36 height 26
click at [1313, 469] on p "Collaborate with our chemists and beauty experts to create fully custom product…" at bounding box center [1330, 475] width 274 height 33
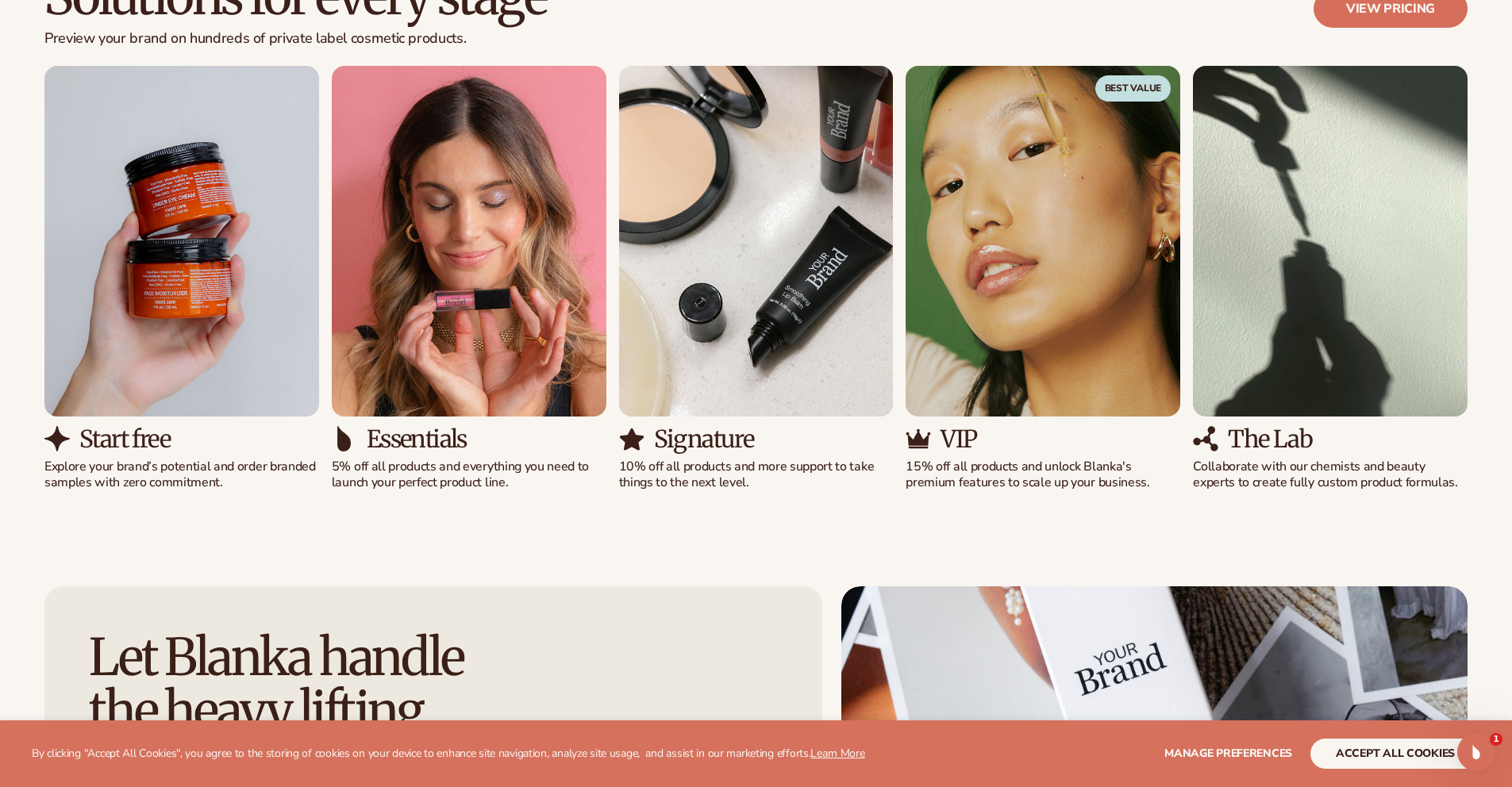
click at [145, 454] on div "Start free Explore your brand’s potential and order branded samples with zero c…" at bounding box center [756, 278] width 1424 height 425
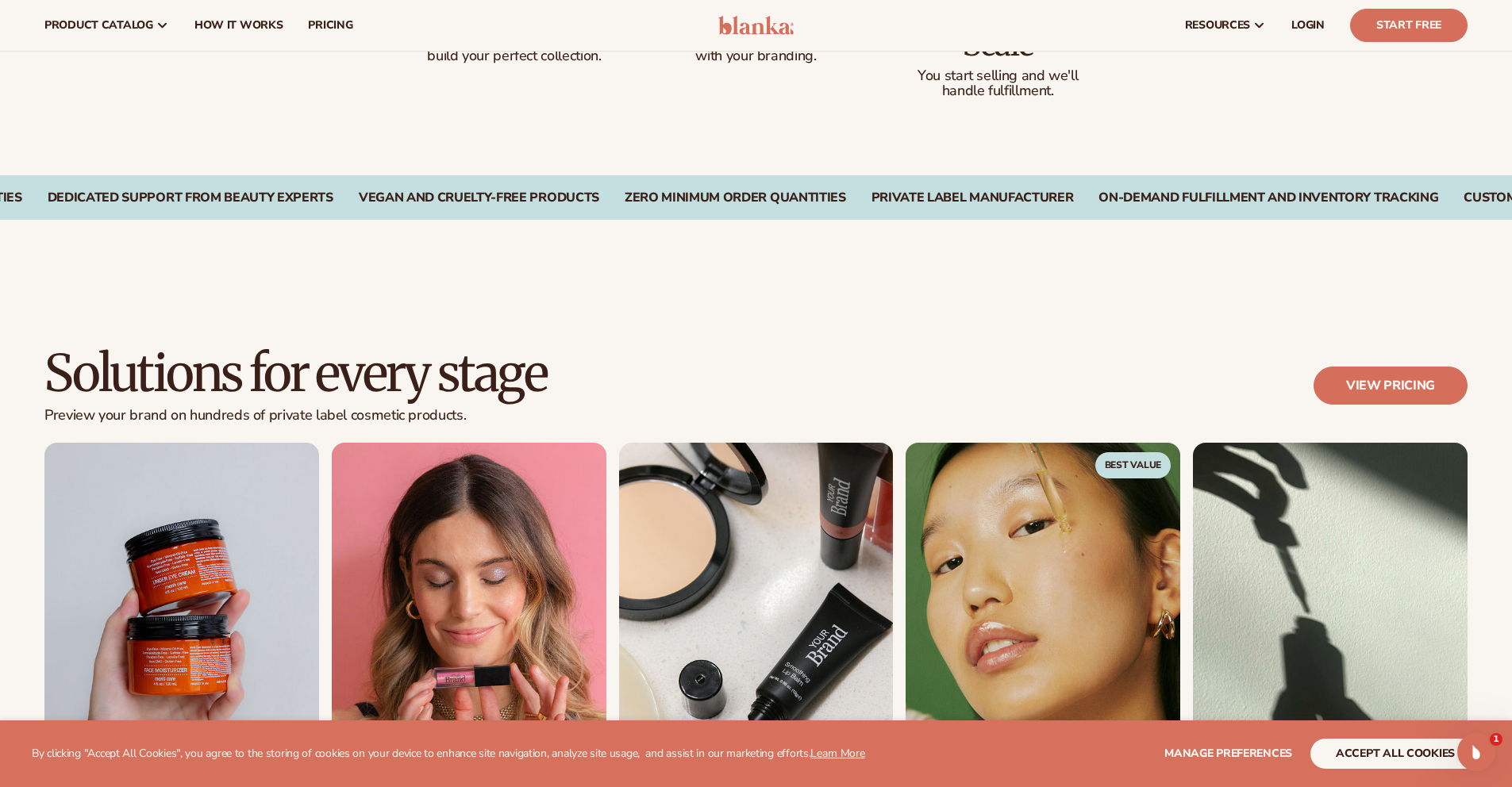
scroll to position [1041, 0]
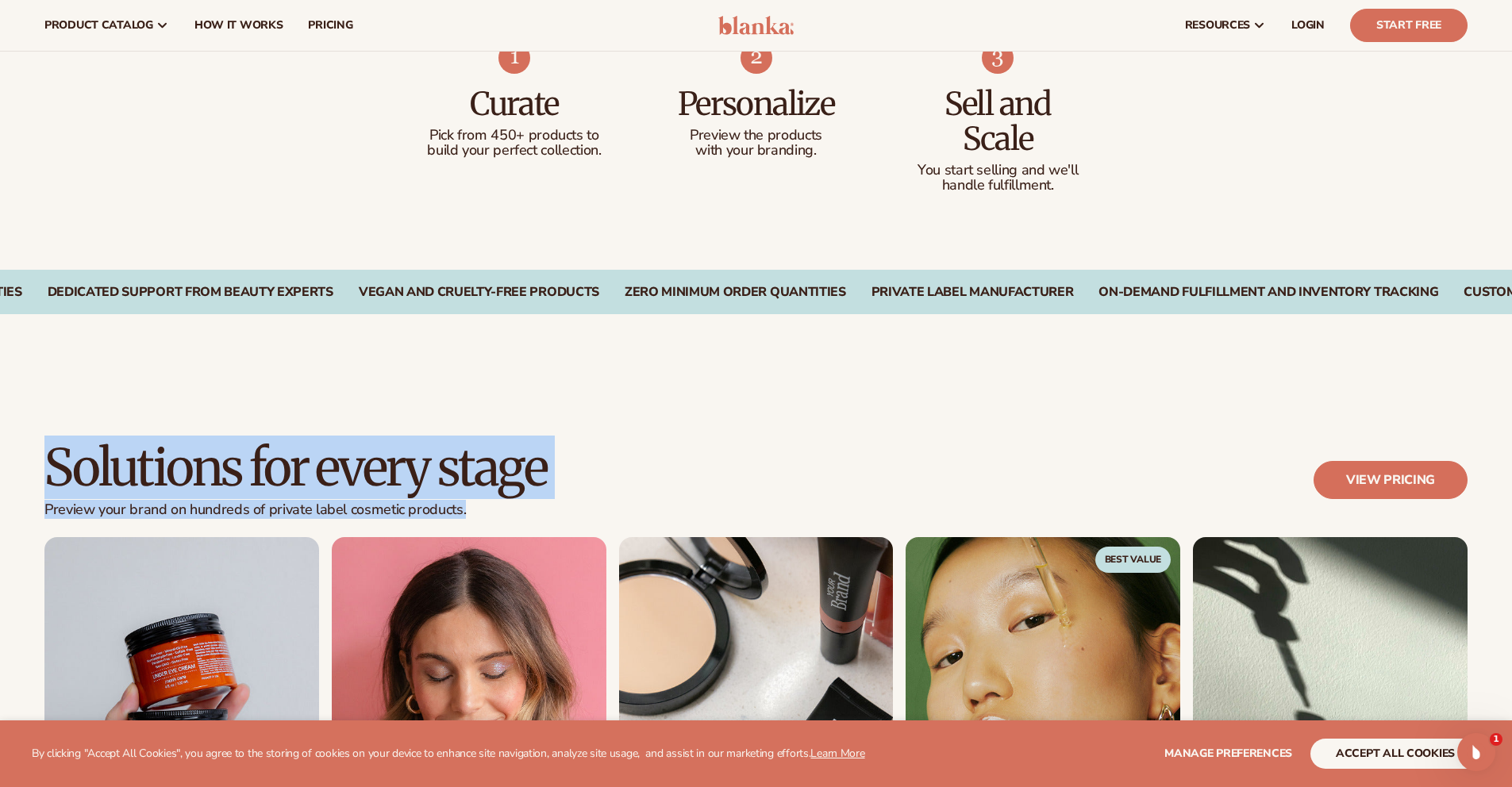
drag, startPoint x: 55, startPoint y: 479, endPoint x: 698, endPoint y: 505, distance: 643.5
click at [698, 505] on div "Solutions for every stage Preview your brand on hundreds of private label cosme…" at bounding box center [756, 489] width 1424 height 96
click at [569, 484] on div "Solutions for every stage Preview your brand on hundreds of private label cosme…" at bounding box center [756, 489] width 1424 height 96
drag, startPoint x: 553, startPoint y: 467, endPoint x: 26, endPoint y: 467, distance: 527.0
click at [26, 467] on div "Solutions for every stage Preview your brand on hundreds of private label cosme…" at bounding box center [756, 702] width 1512 height 648
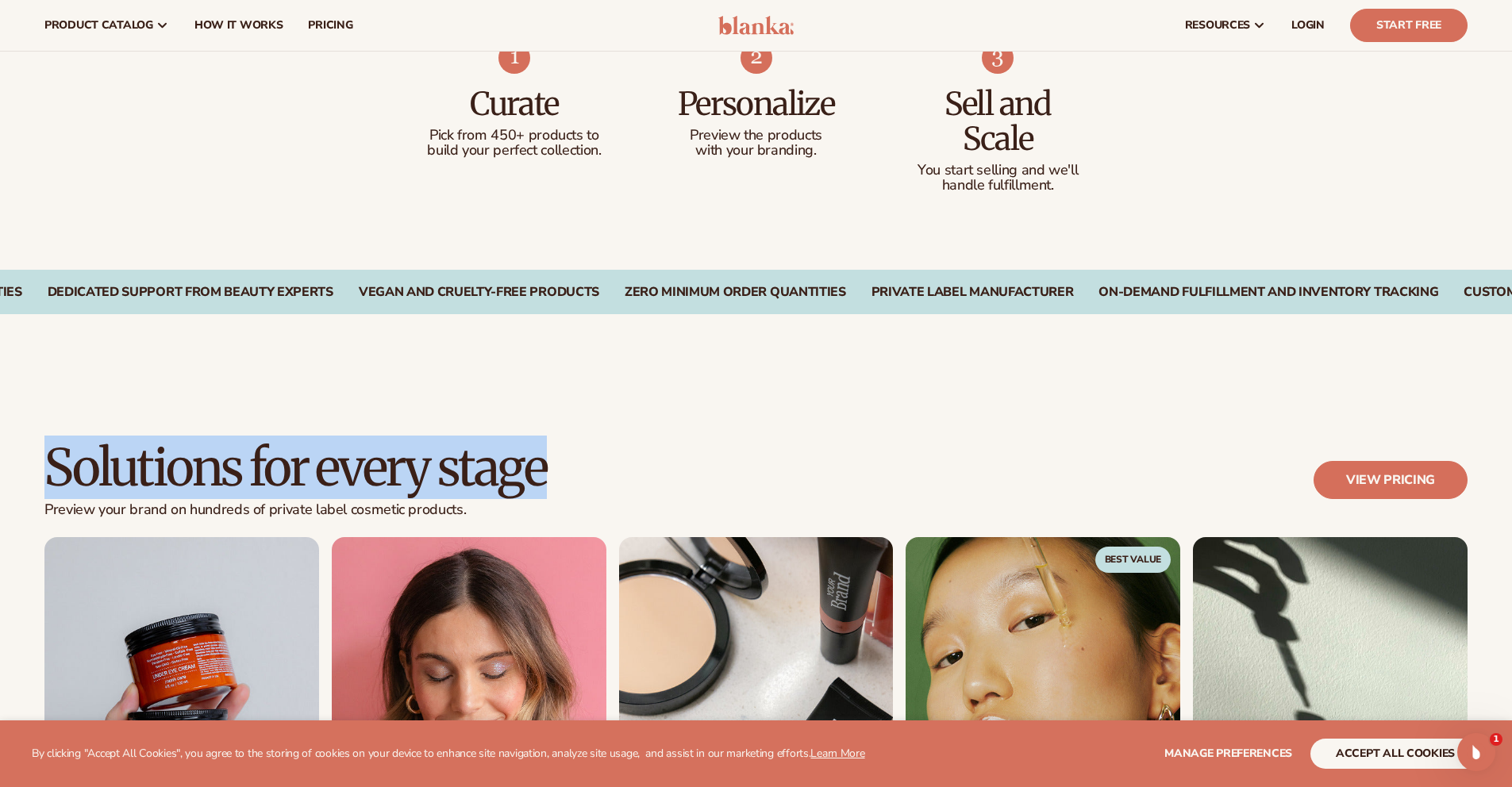
click at [26, 466] on div "Solutions for every stage Preview your brand on hundreds of private label cosme…" at bounding box center [756, 702] width 1512 height 648
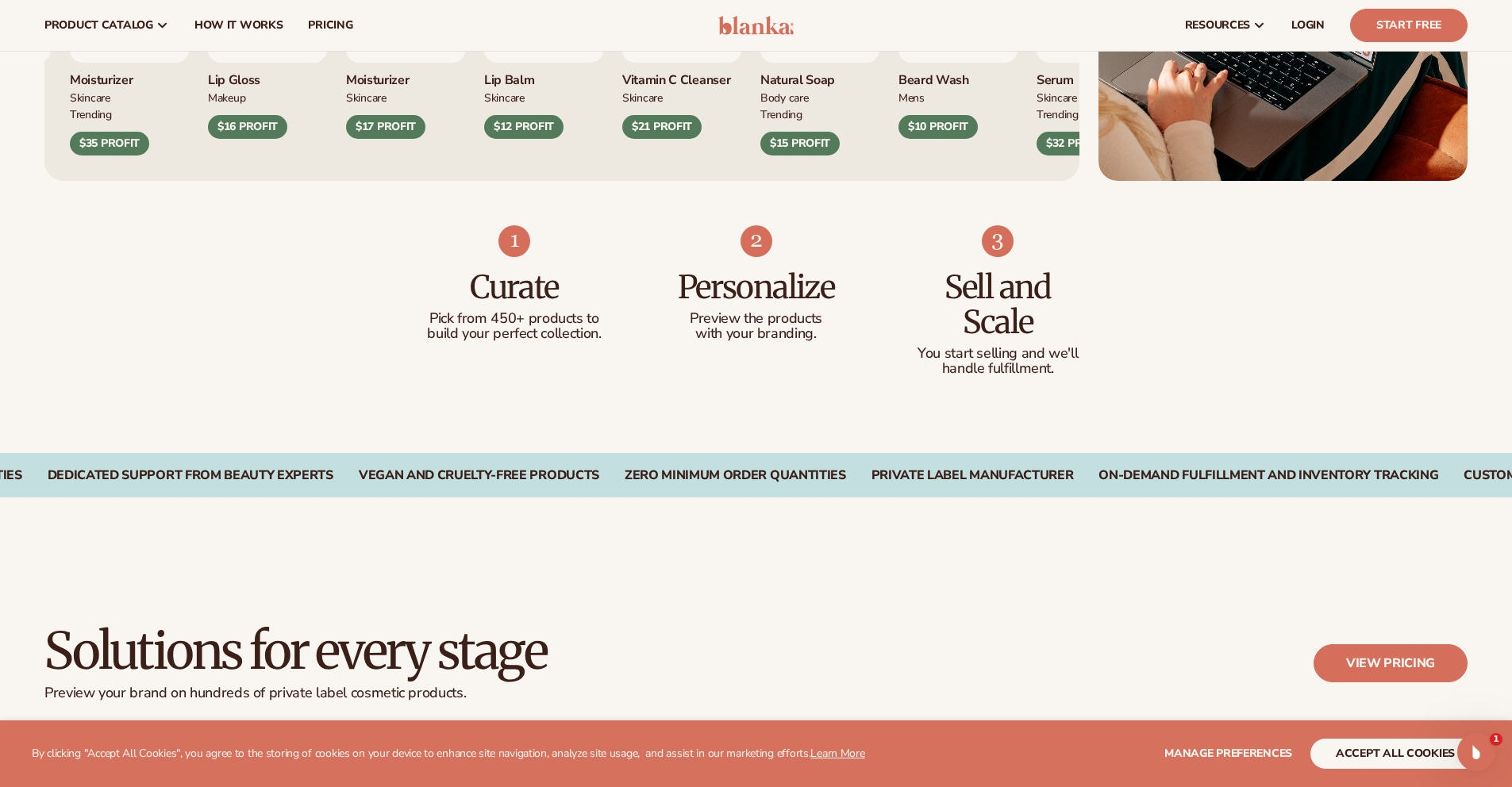
scroll to position [716, 0]
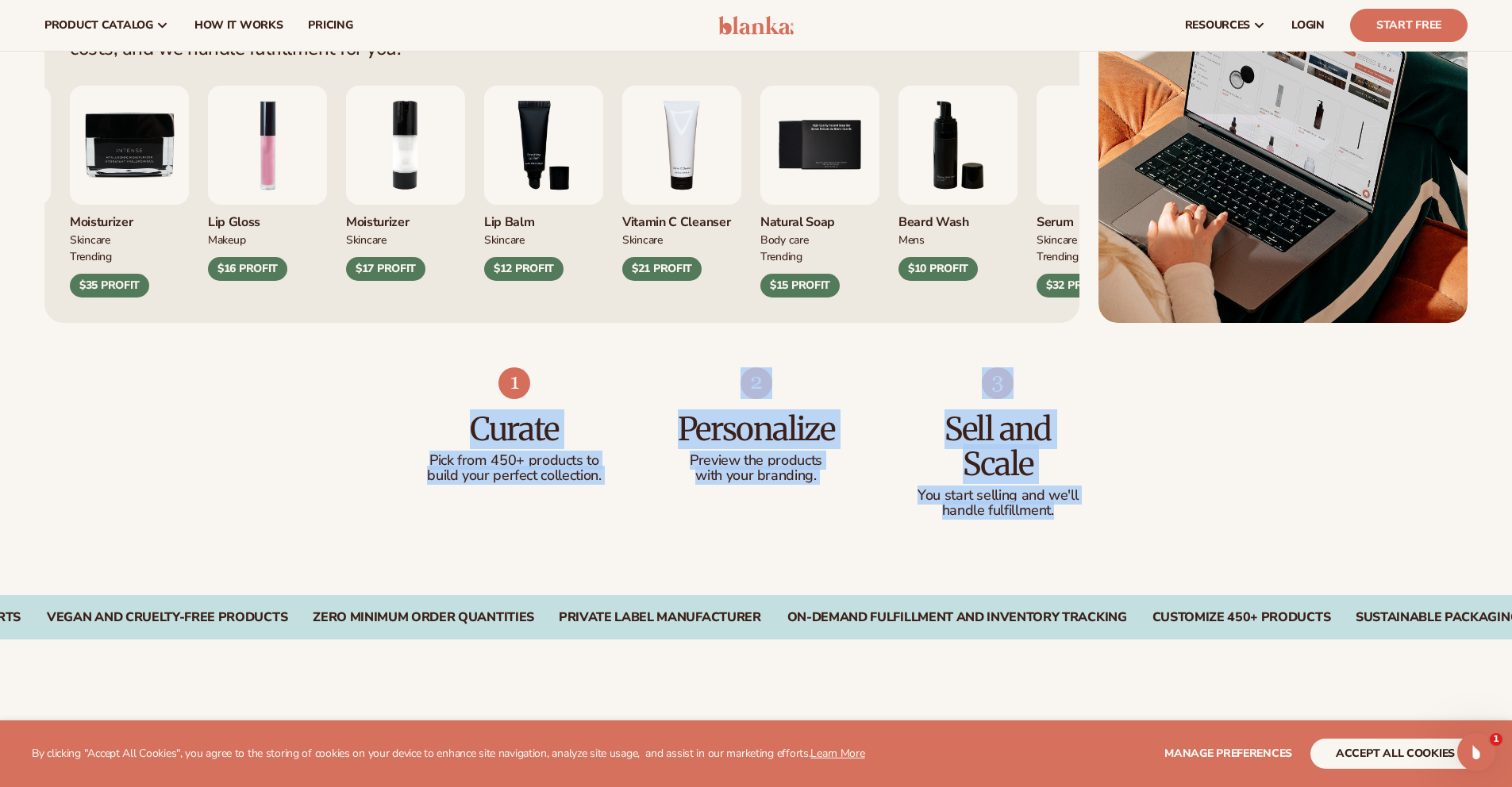
drag, startPoint x: 379, startPoint y: 424, endPoint x: 1198, endPoint y: 532, distance: 826.1
click at [1158, 527] on div "Curate Pick from 450+ products to build your perfect collection. Personalize Pr…" at bounding box center [756, 459] width 1512 height 273
drag, startPoint x: 1186, startPoint y: 523, endPoint x: 281, endPoint y: 386, distance: 915.3
click at [281, 386] on div "Curate Pick from 450+ products to build your perfect collection. Personalize Pr…" at bounding box center [756, 459] width 1512 height 273
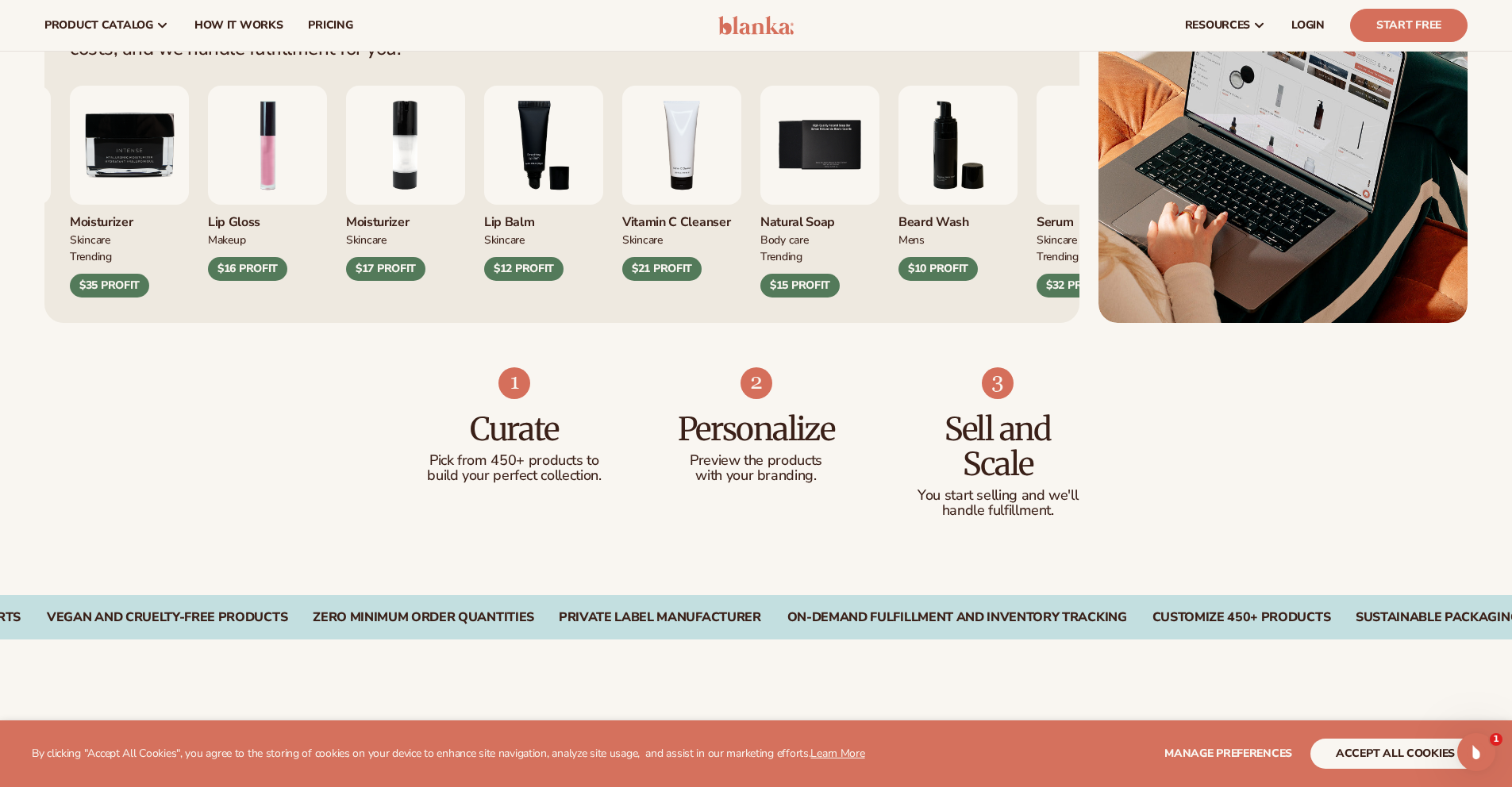
click at [271, 382] on div "Curate Pick from 450+ products to build your perfect collection. Personalize Pr…" at bounding box center [756, 459] width 1512 height 273
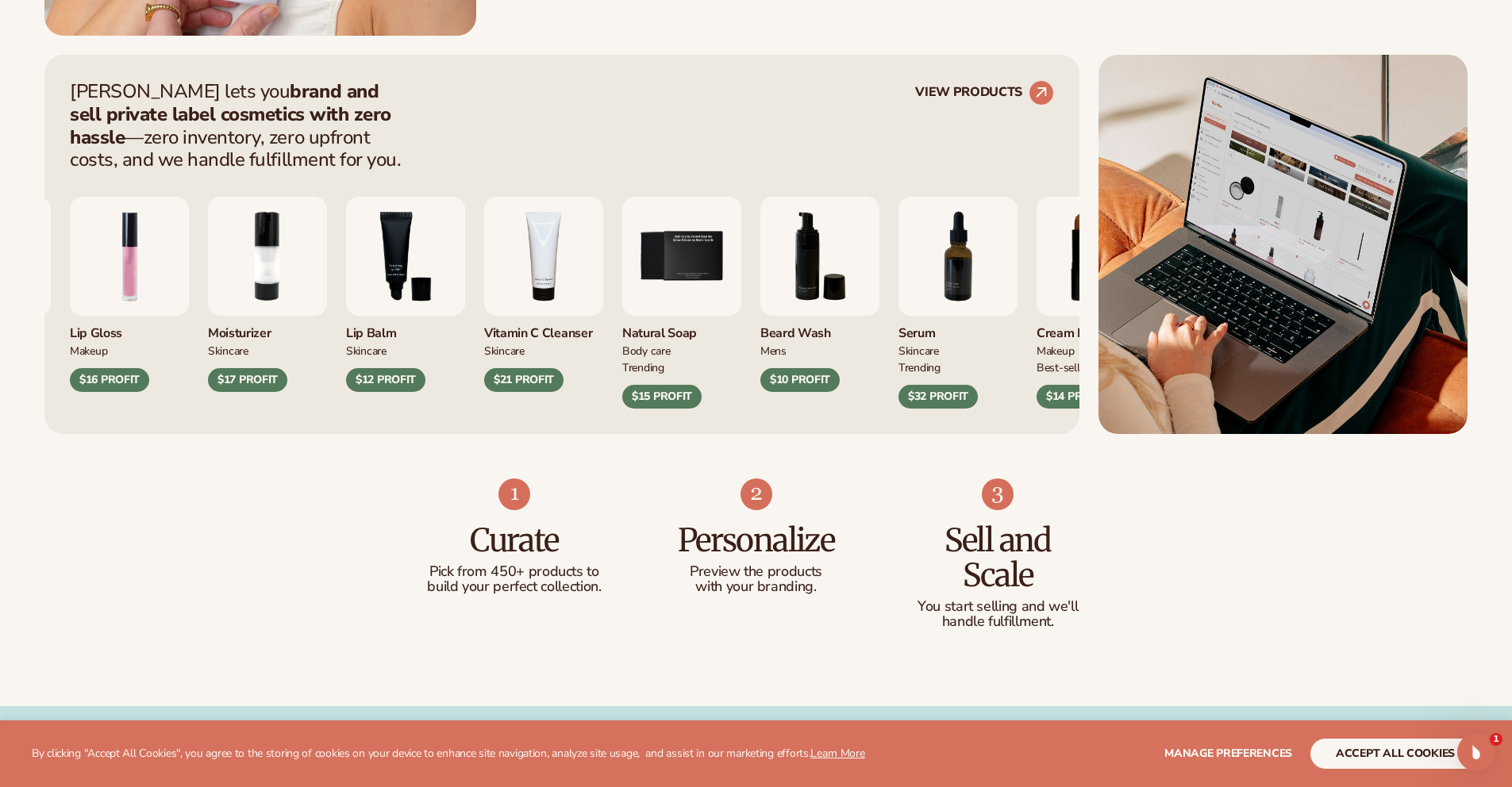
scroll to position [448, 0]
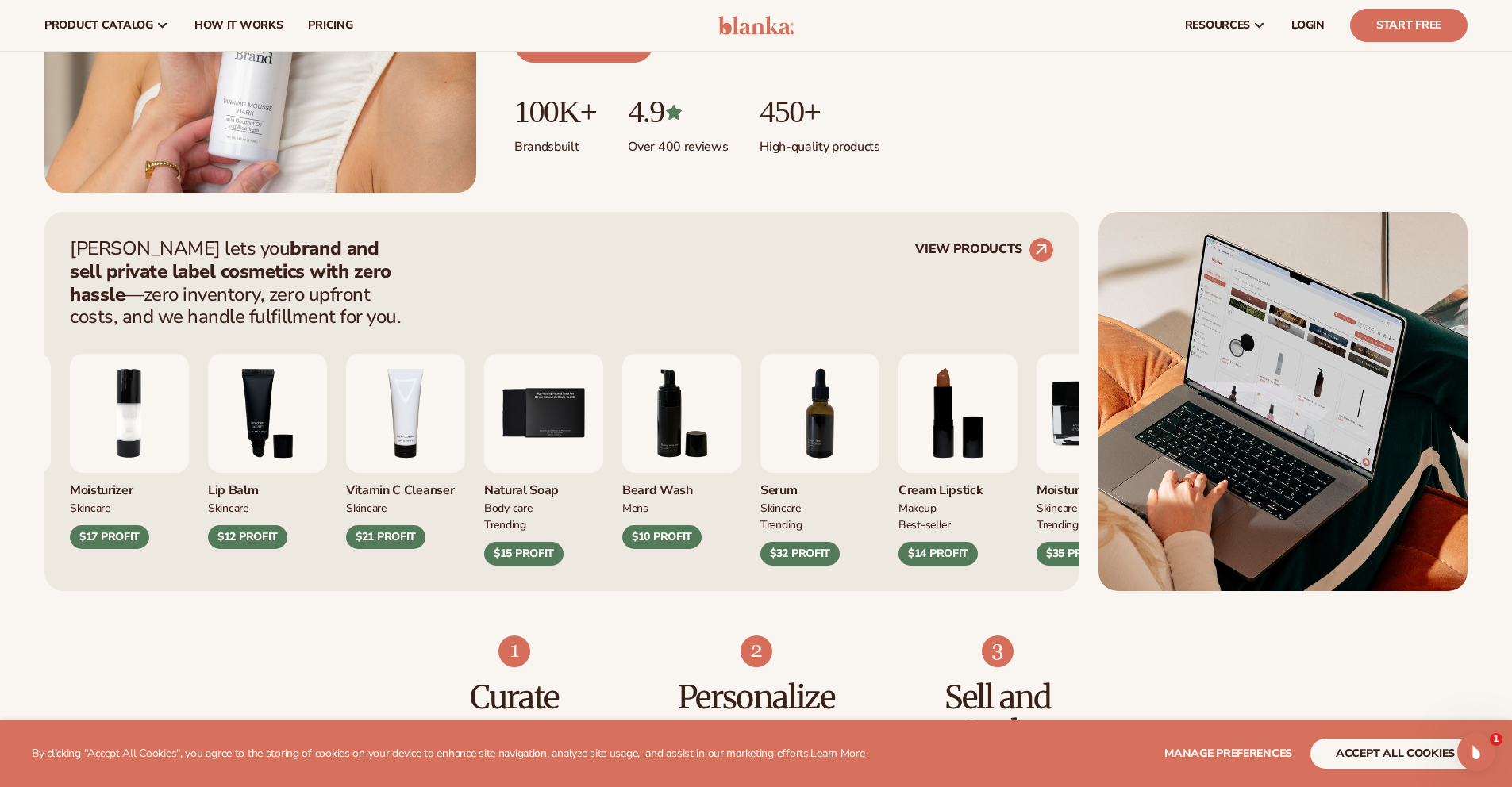
click at [753, 273] on div "[PERSON_NAME] lets you brand and sell private label cosmetics with zero hassle …" at bounding box center [562, 282] width 984 height 91
